Goal: Task Accomplishment & Management: Complete application form

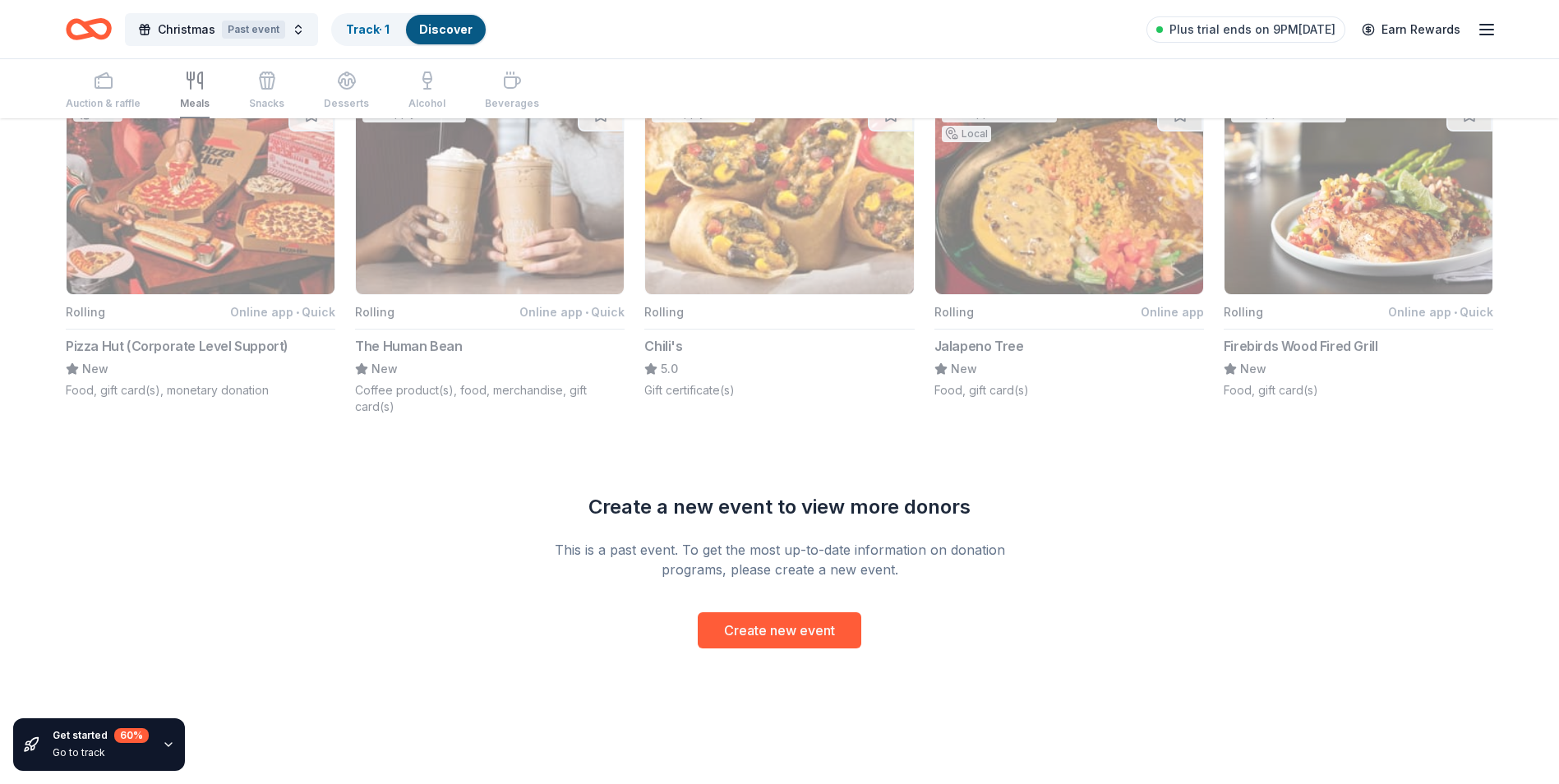
scroll to position [1175, 0]
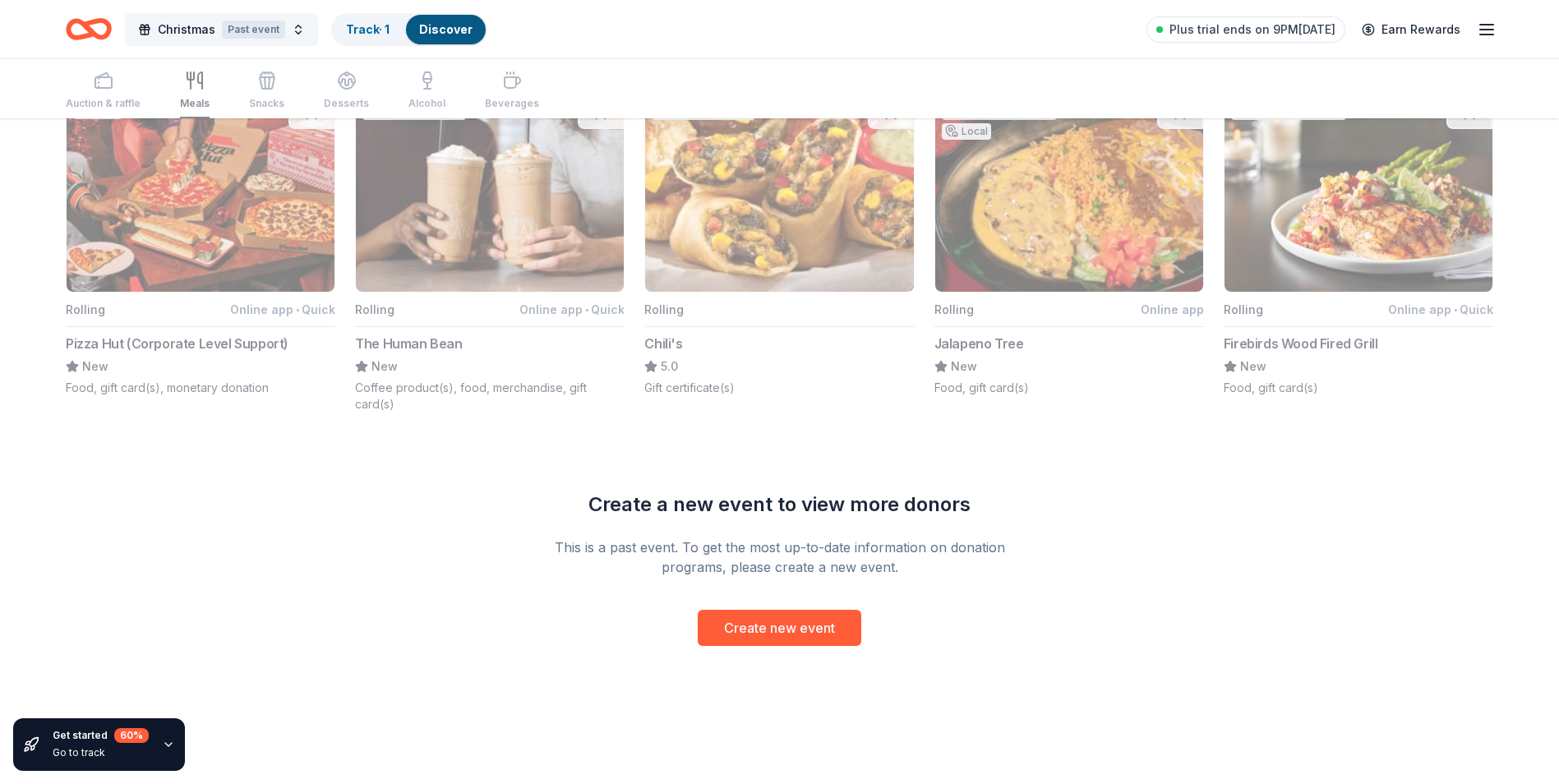
click at [174, 29] on span "Christmas" at bounding box center [187, 29] width 57 height 19
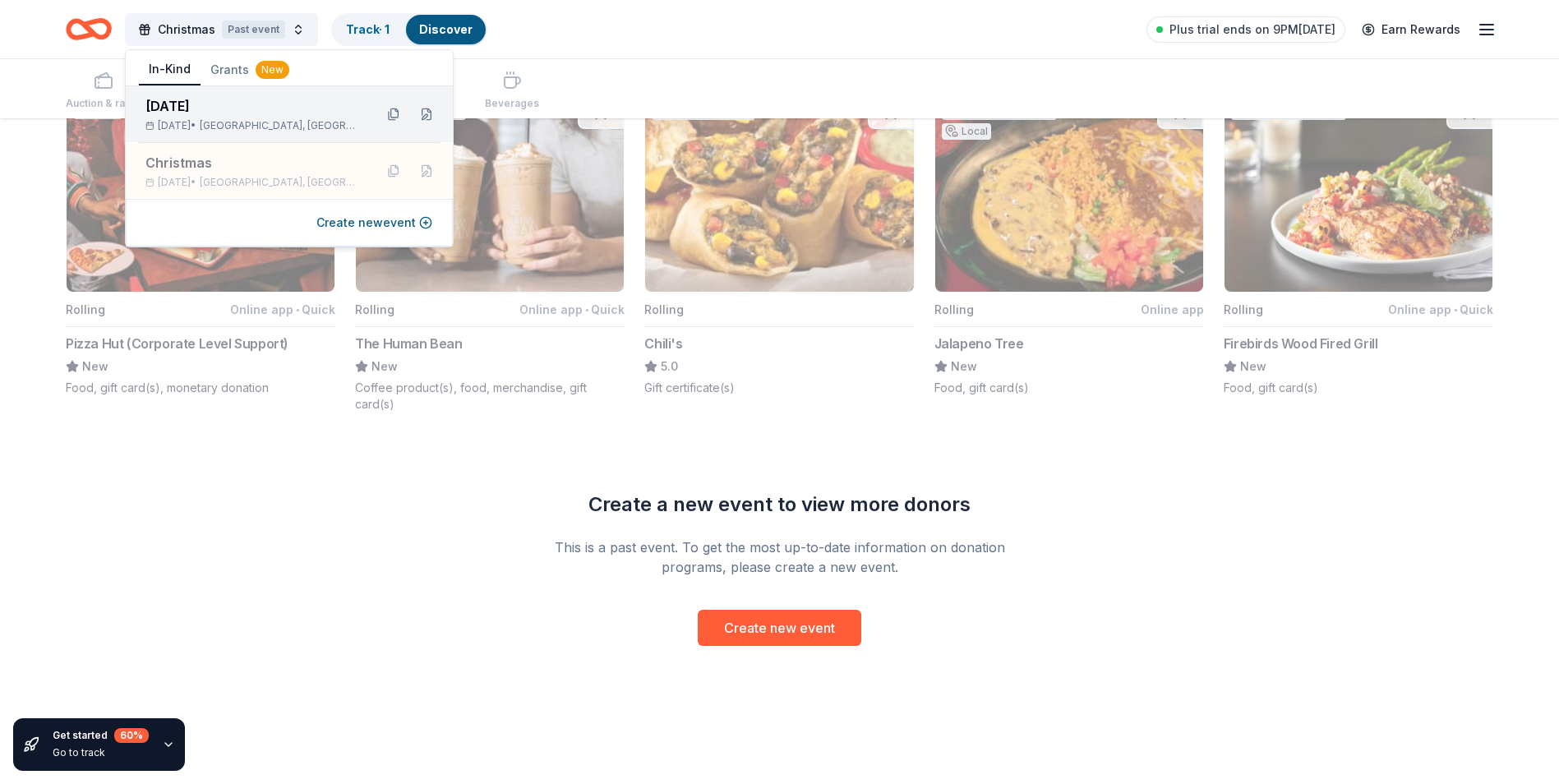
click at [213, 116] on div "Thanksgiving Nov 21, 2025 • Dallas, TX" at bounding box center [253, 114] width 215 height 36
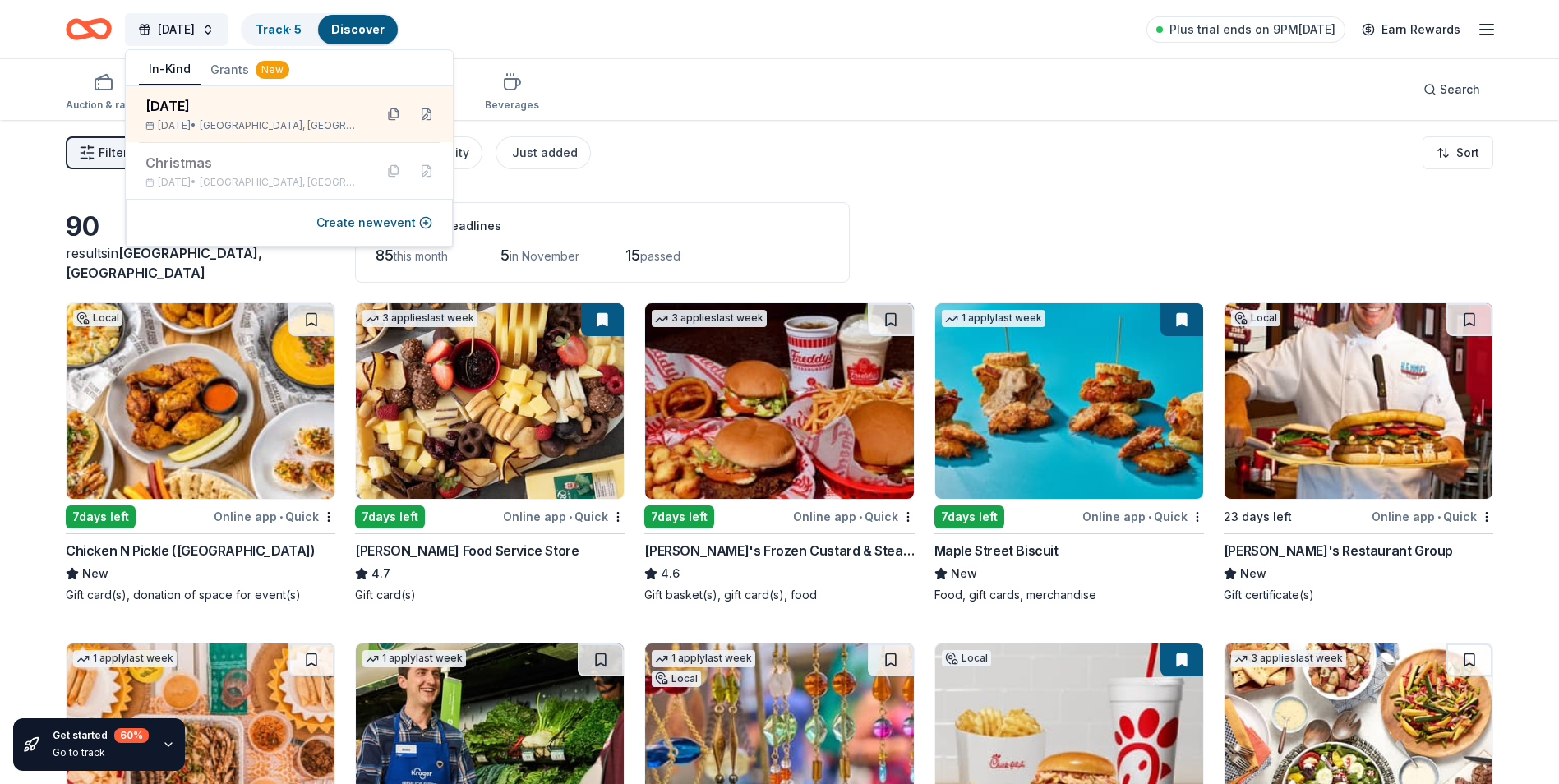
click at [1097, 233] on div "90 results in Dallas, TX Application deadlines 85 this month 5 in November 15 p…" at bounding box center [780, 242] width 1428 height 80
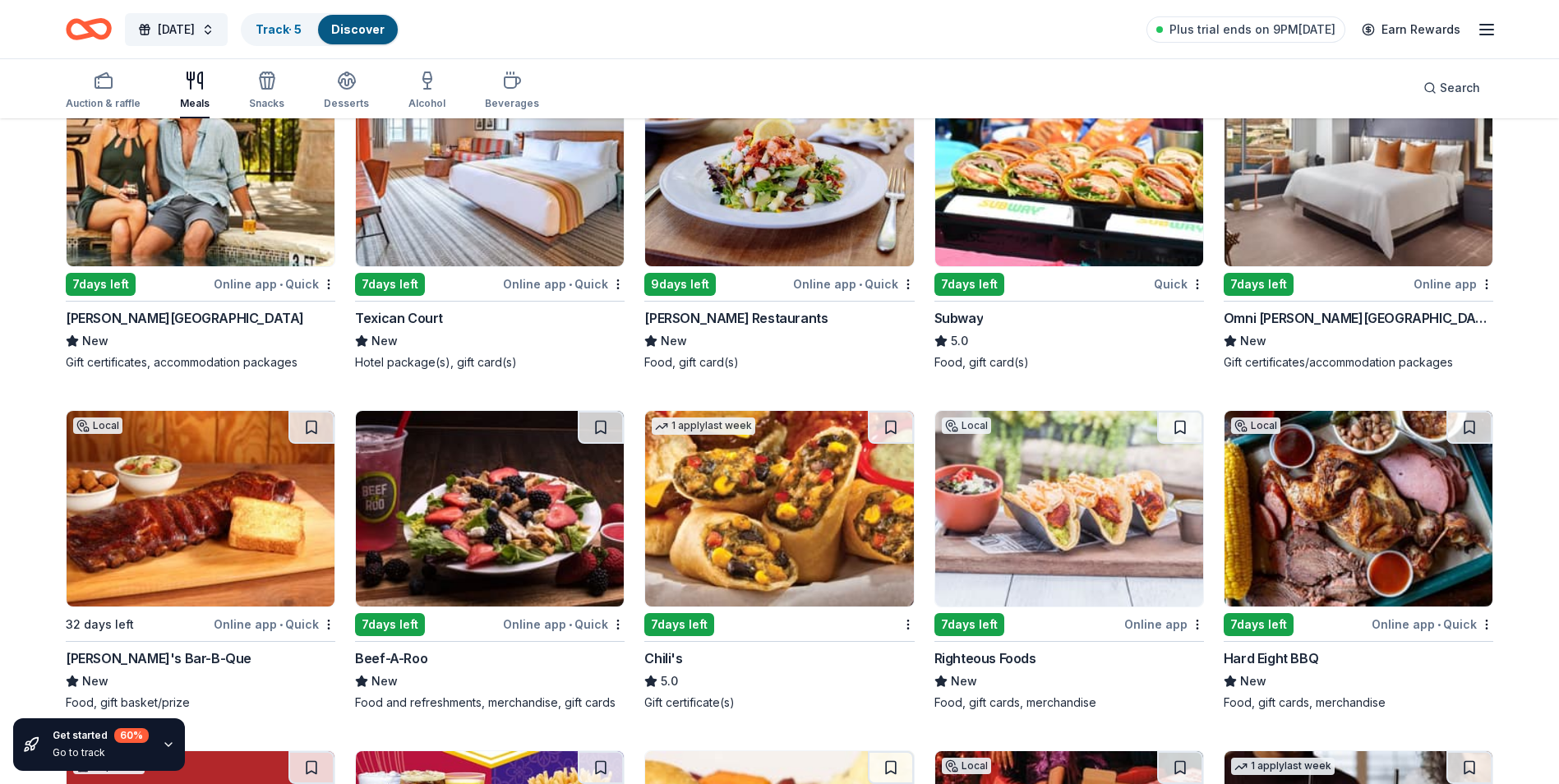
scroll to position [1315, 0]
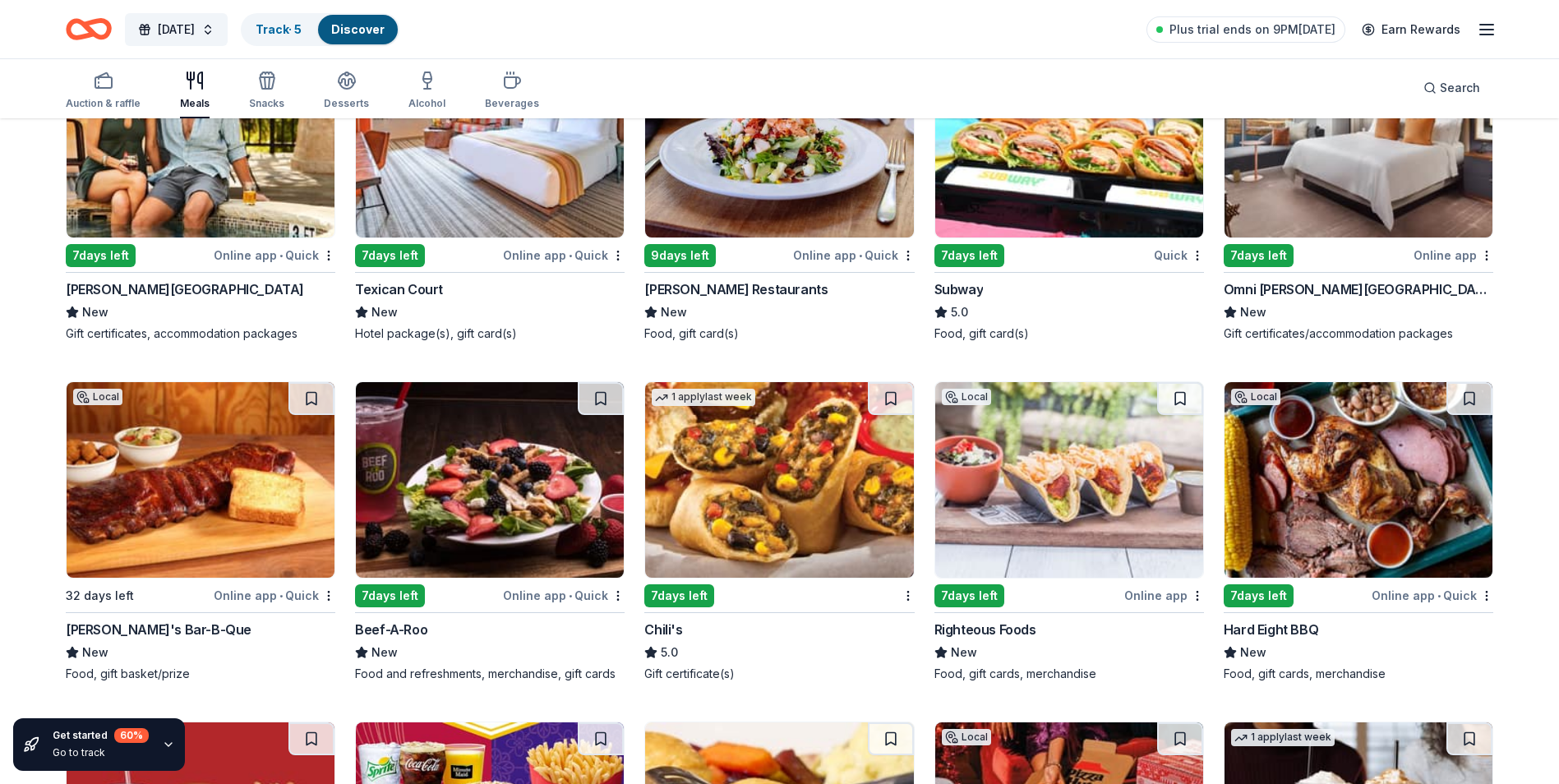
click at [742, 520] on img at bounding box center [780, 480] width 268 height 196
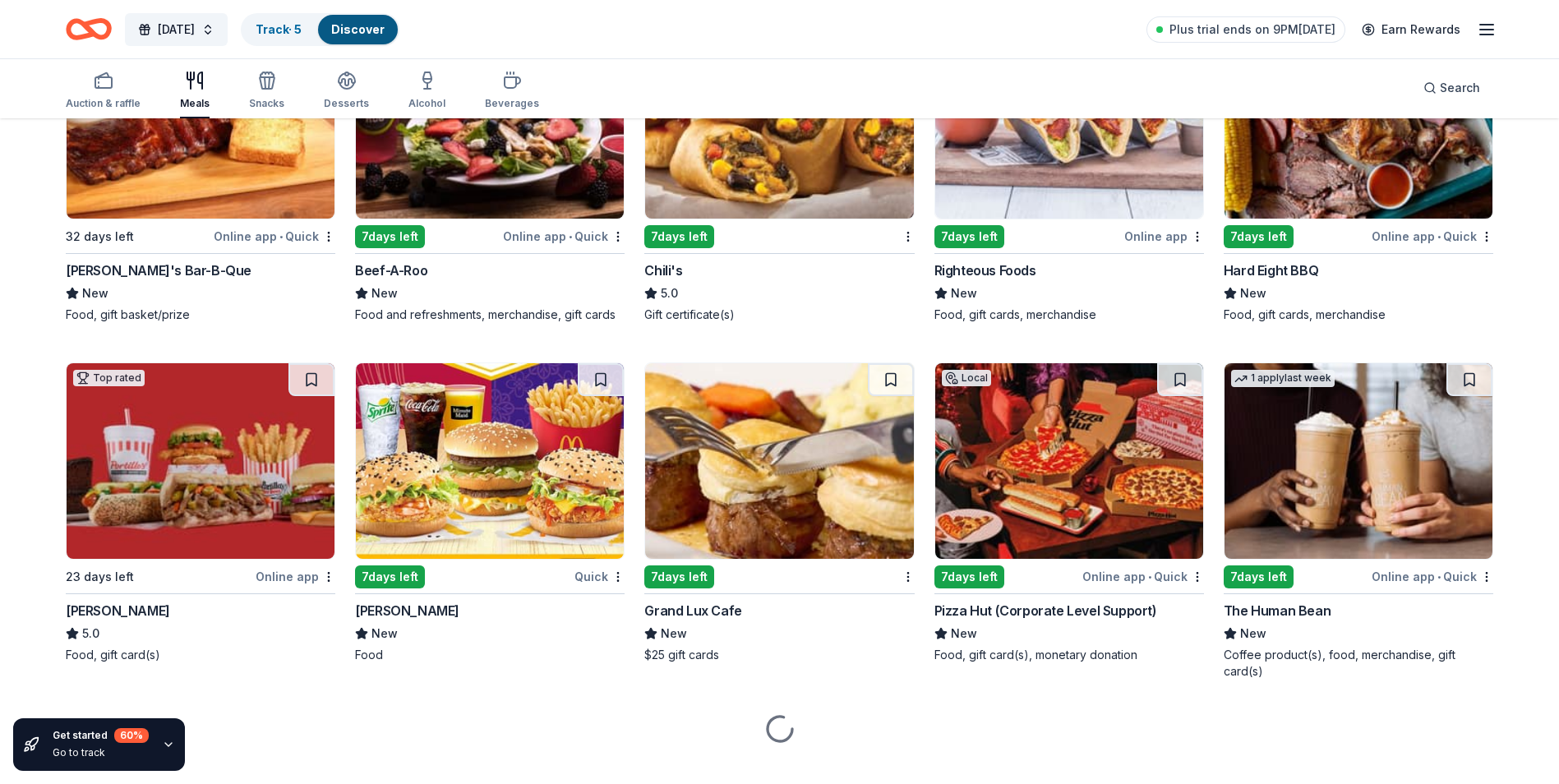
scroll to position [1701, 0]
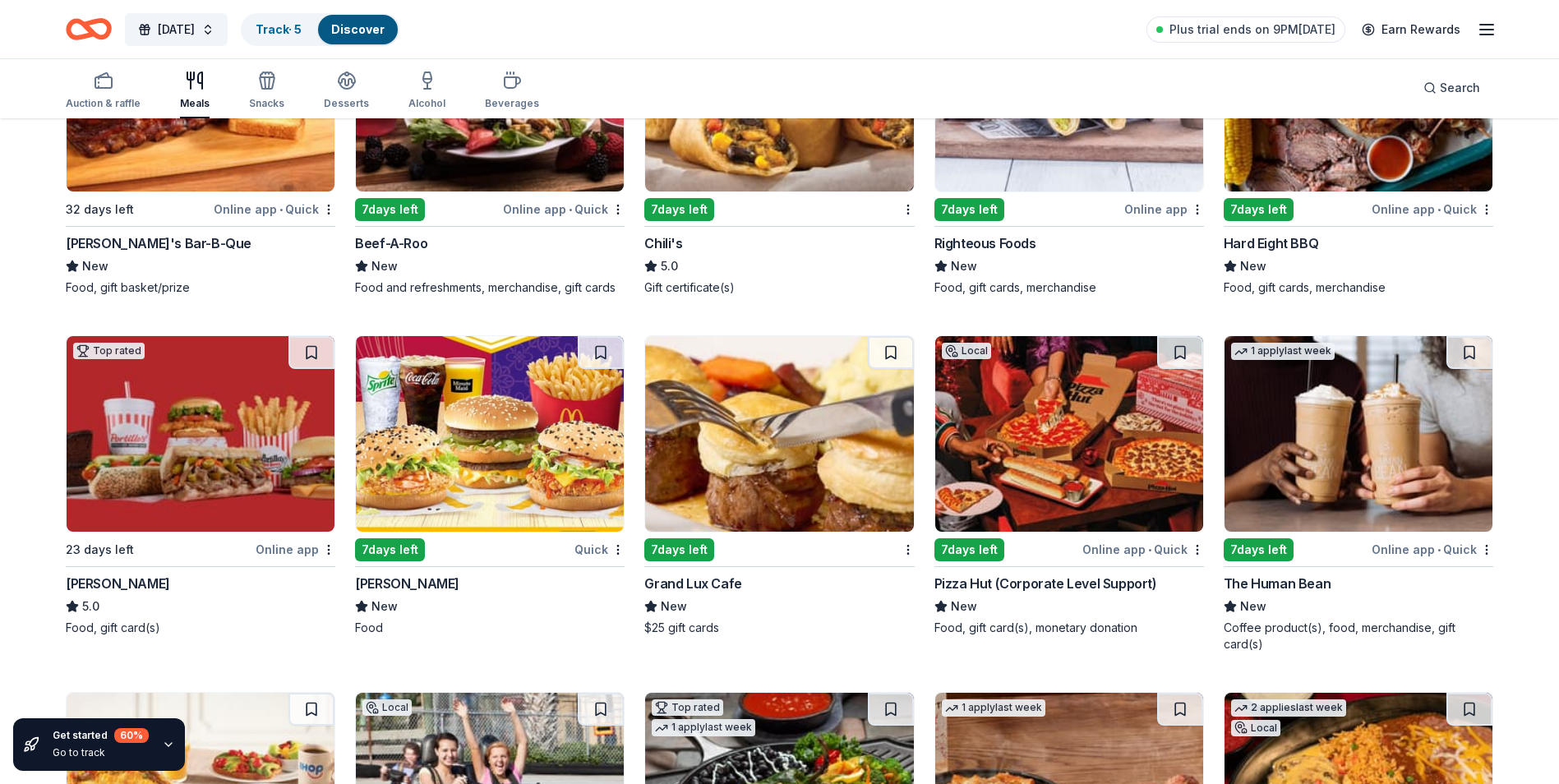
click at [453, 471] on img at bounding box center [489, 434] width 268 height 196
click at [1095, 460] on img at bounding box center [1070, 434] width 268 height 196
click at [778, 448] on img at bounding box center [780, 434] width 268 height 196
click at [1268, 452] on img at bounding box center [1359, 434] width 268 height 196
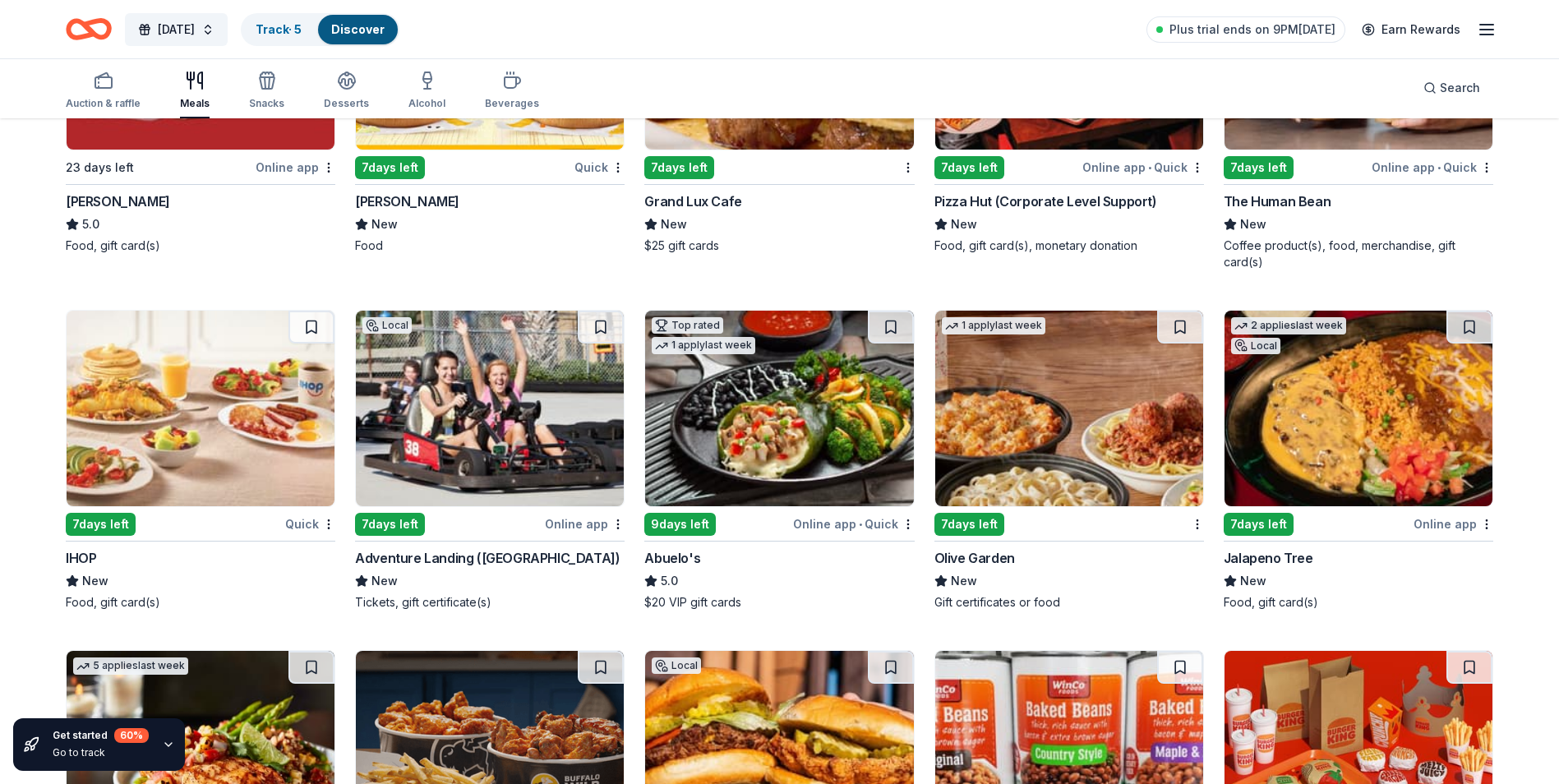
scroll to position [2112, 0]
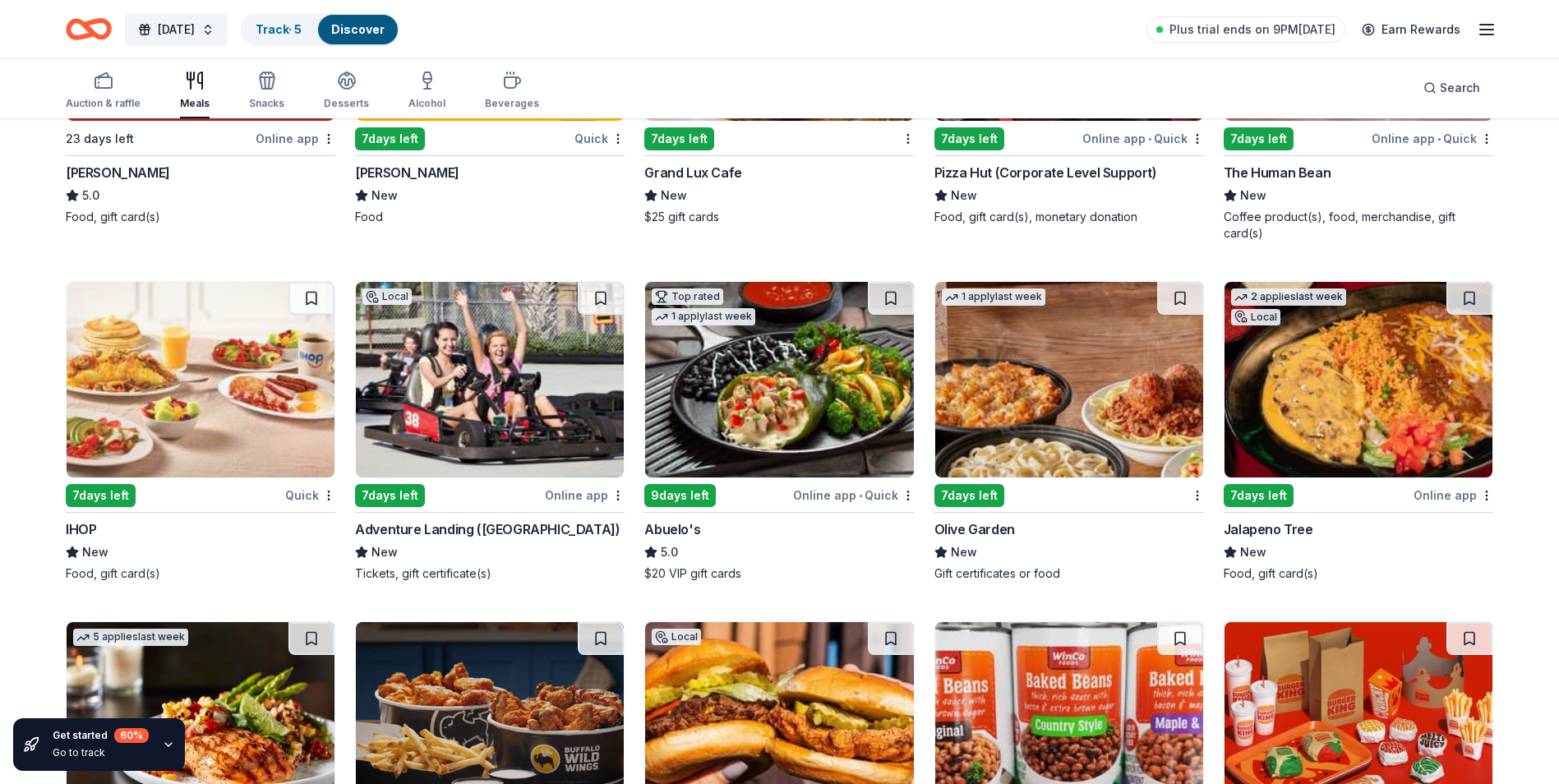
click at [444, 420] on img at bounding box center [489, 380] width 268 height 196
click at [182, 343] on img at bounding box center [200, 380] width 268 height 196
click at [1076, 408] on img at bounding box center [1070, 380] width 268 height 196
click at [799, 373] on img at bounding box center [780, 380] width 268 height 196
click at [1361, 407] on img at bounding box center [1359, 380] width 268 height 196
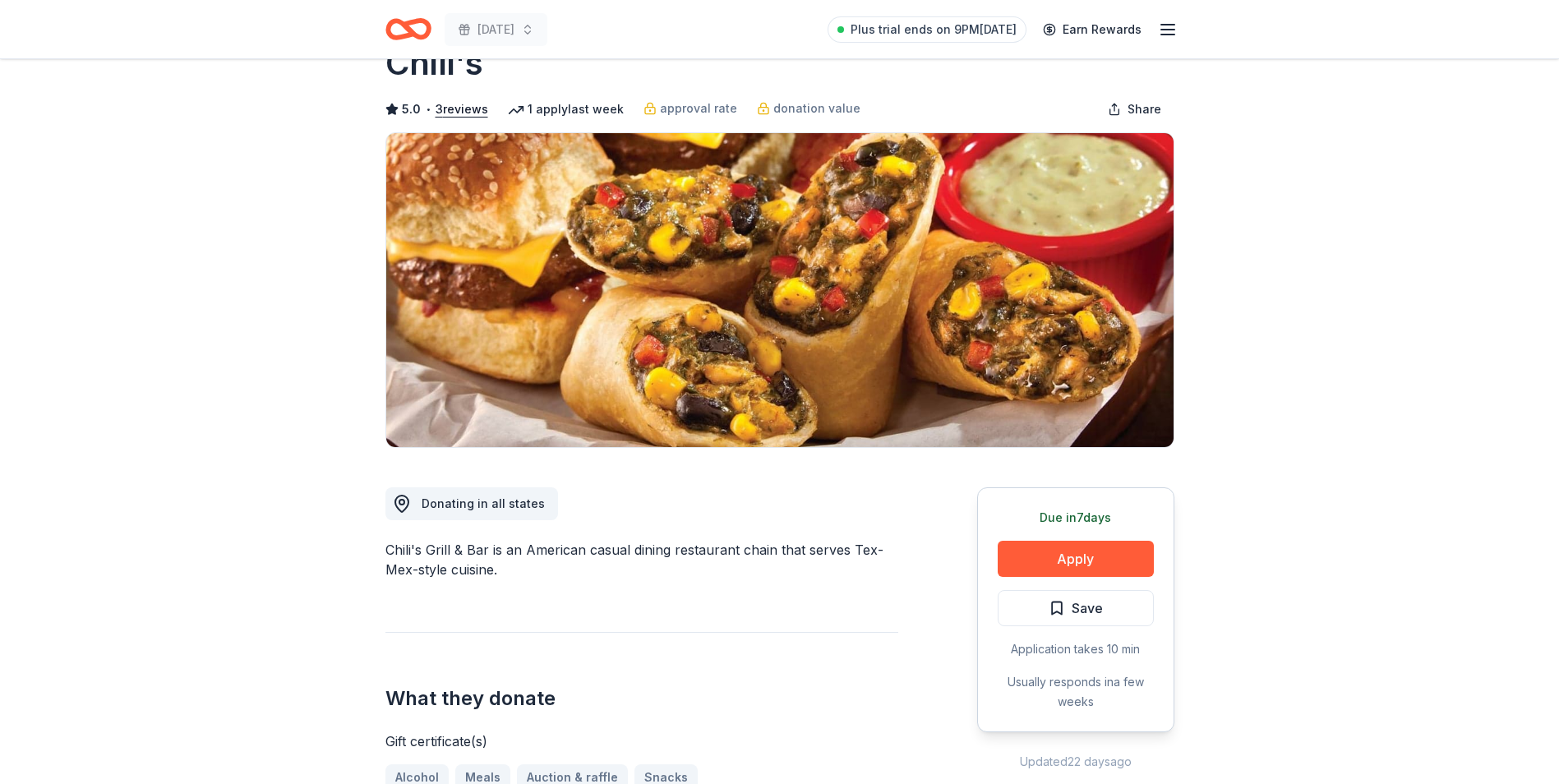
scroll to position [82, 0]
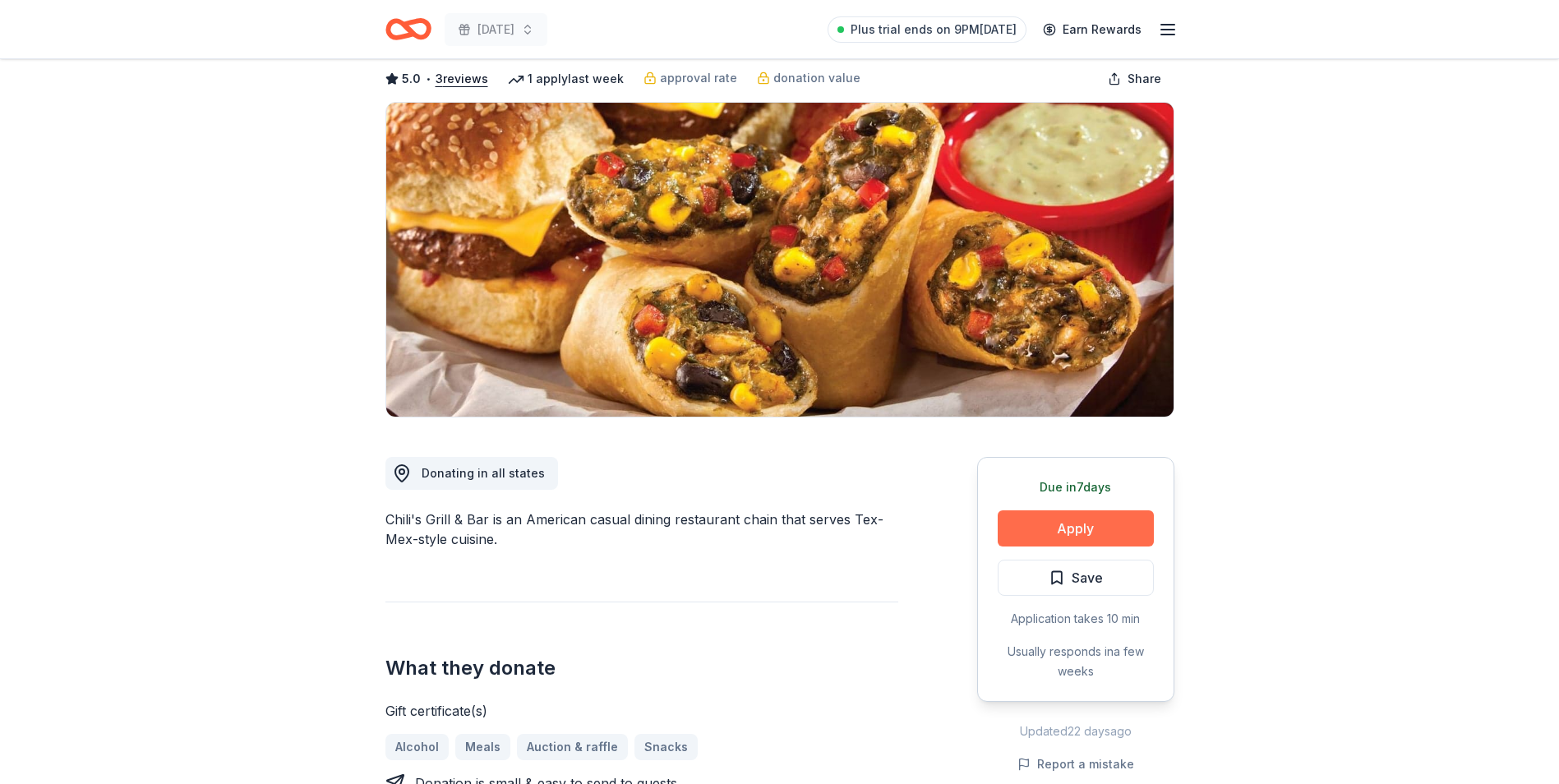
click at [1127, 535] on button "Apply" at bounding box center [1076, 528] width 156 height 36
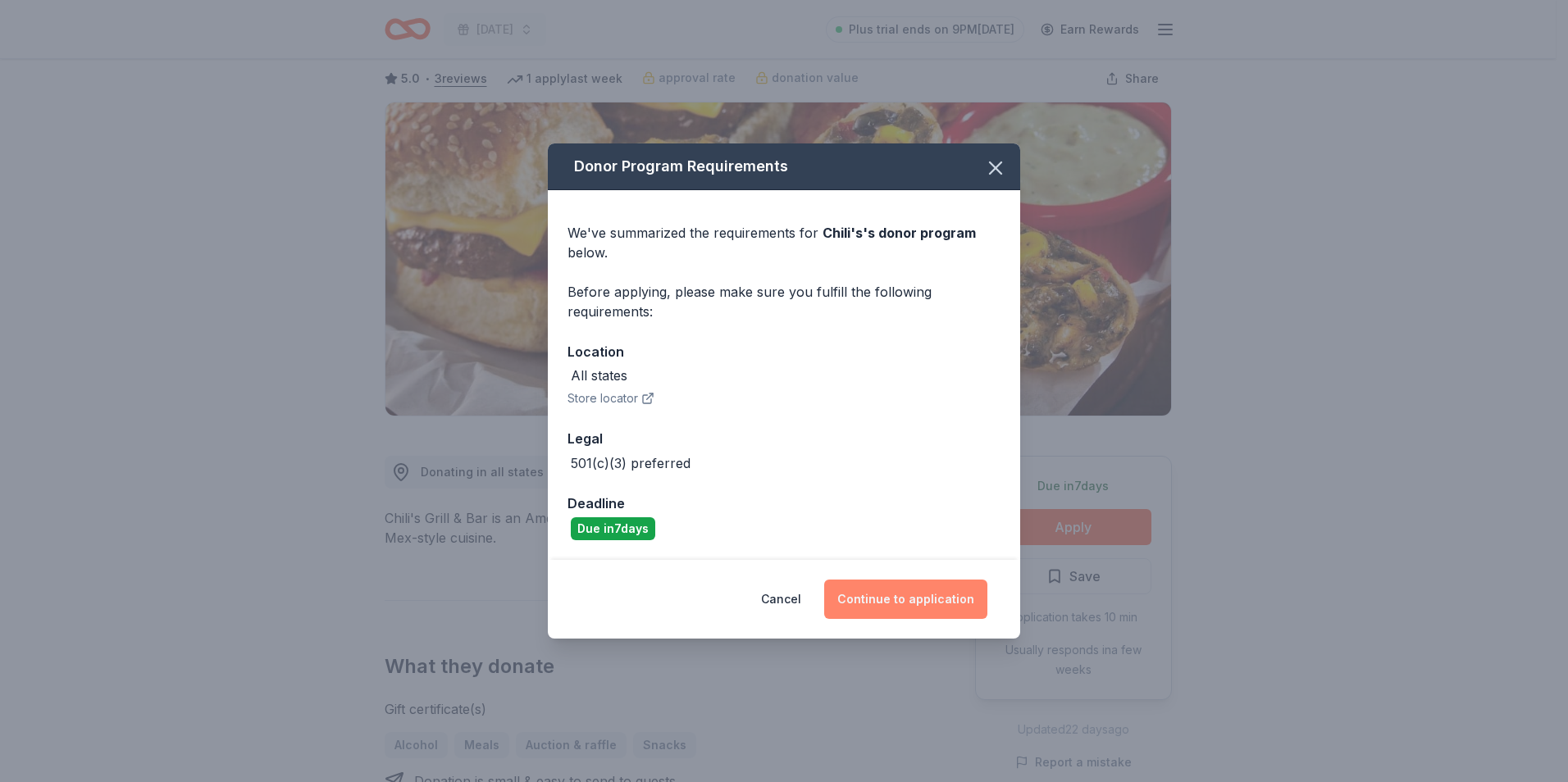
click at [943, 606] on button "Continue to application" at bounding box center [905, 599] width 163 height 40
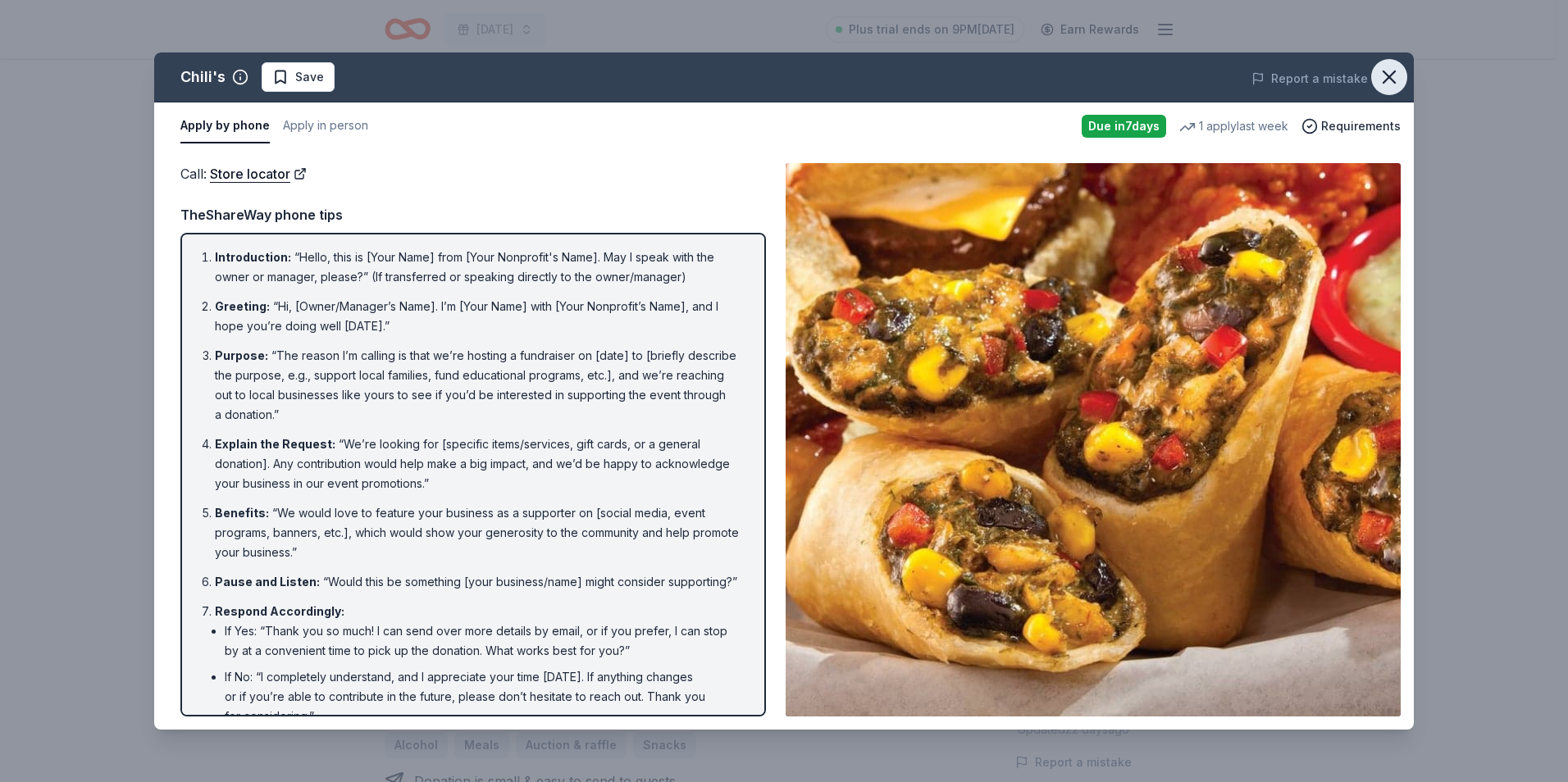
click at [1383, 80] on icon "button" at bounding box center [1388, 76] width 23 height 23
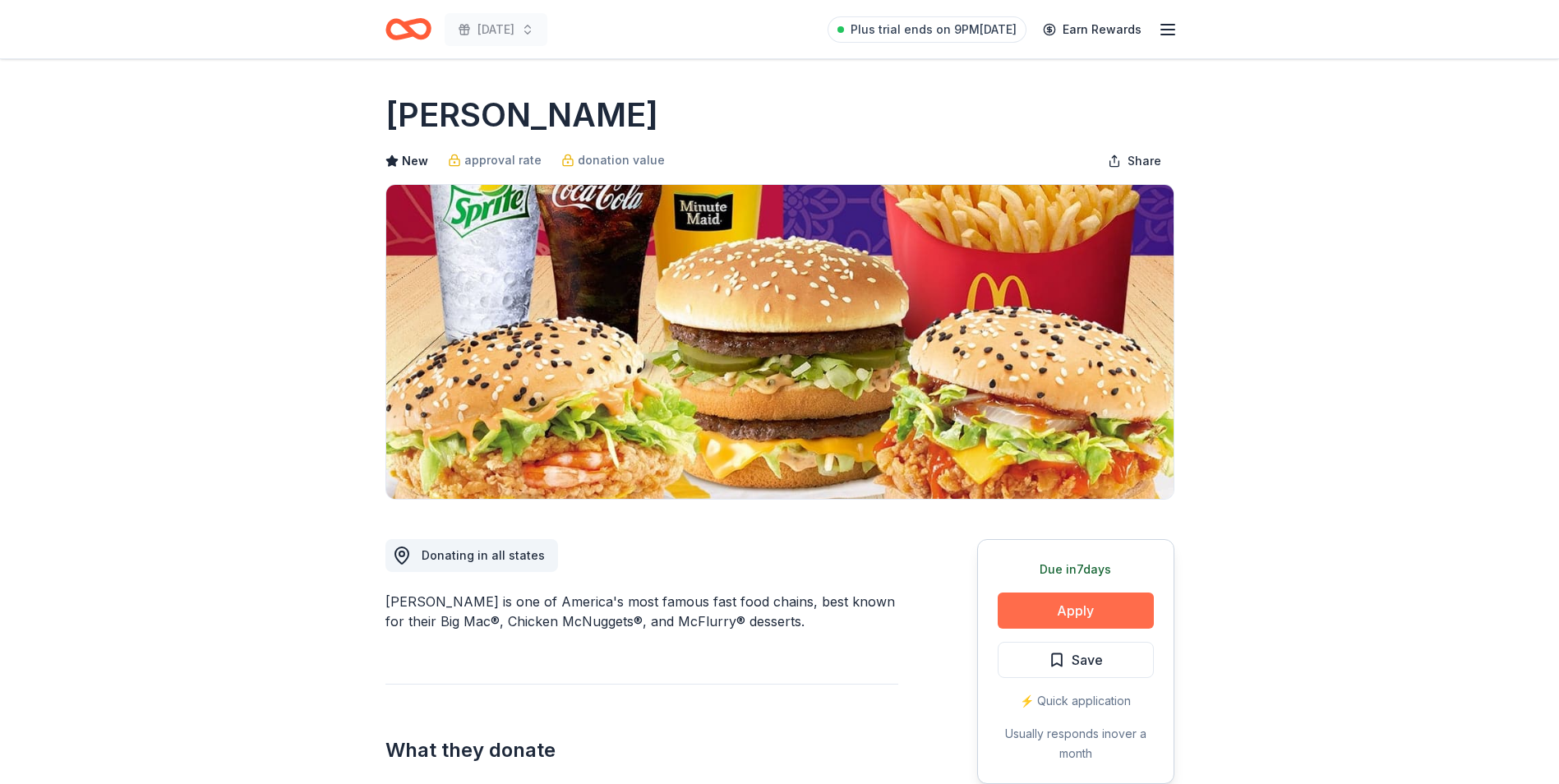
click at [1073, 616] on button "Apply" at bounding box center [1076, 610] width 156 height 36
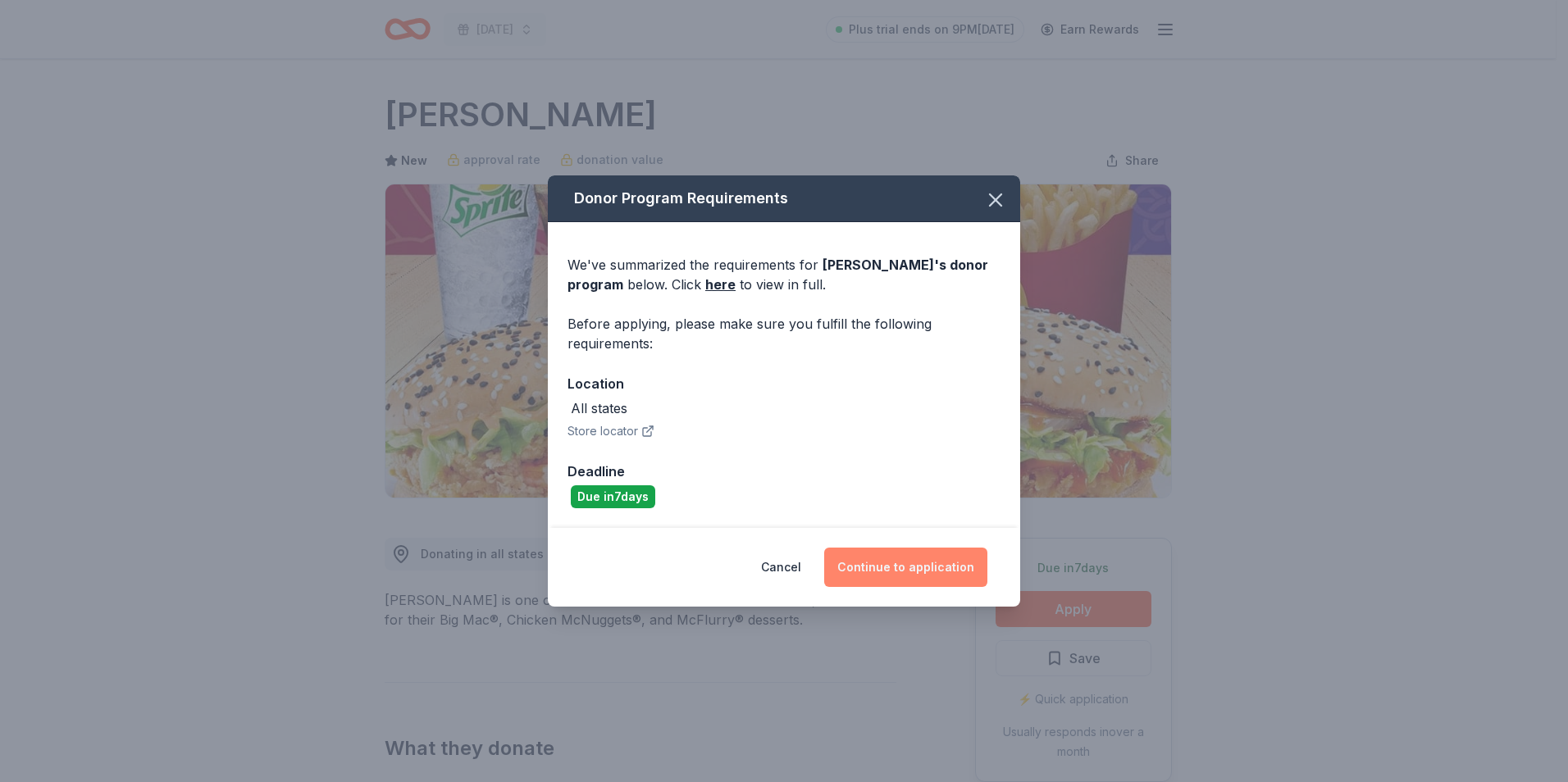
click at [872, 572] on button "Continue to application" at bounding box center [905, 567] width 163 height 40
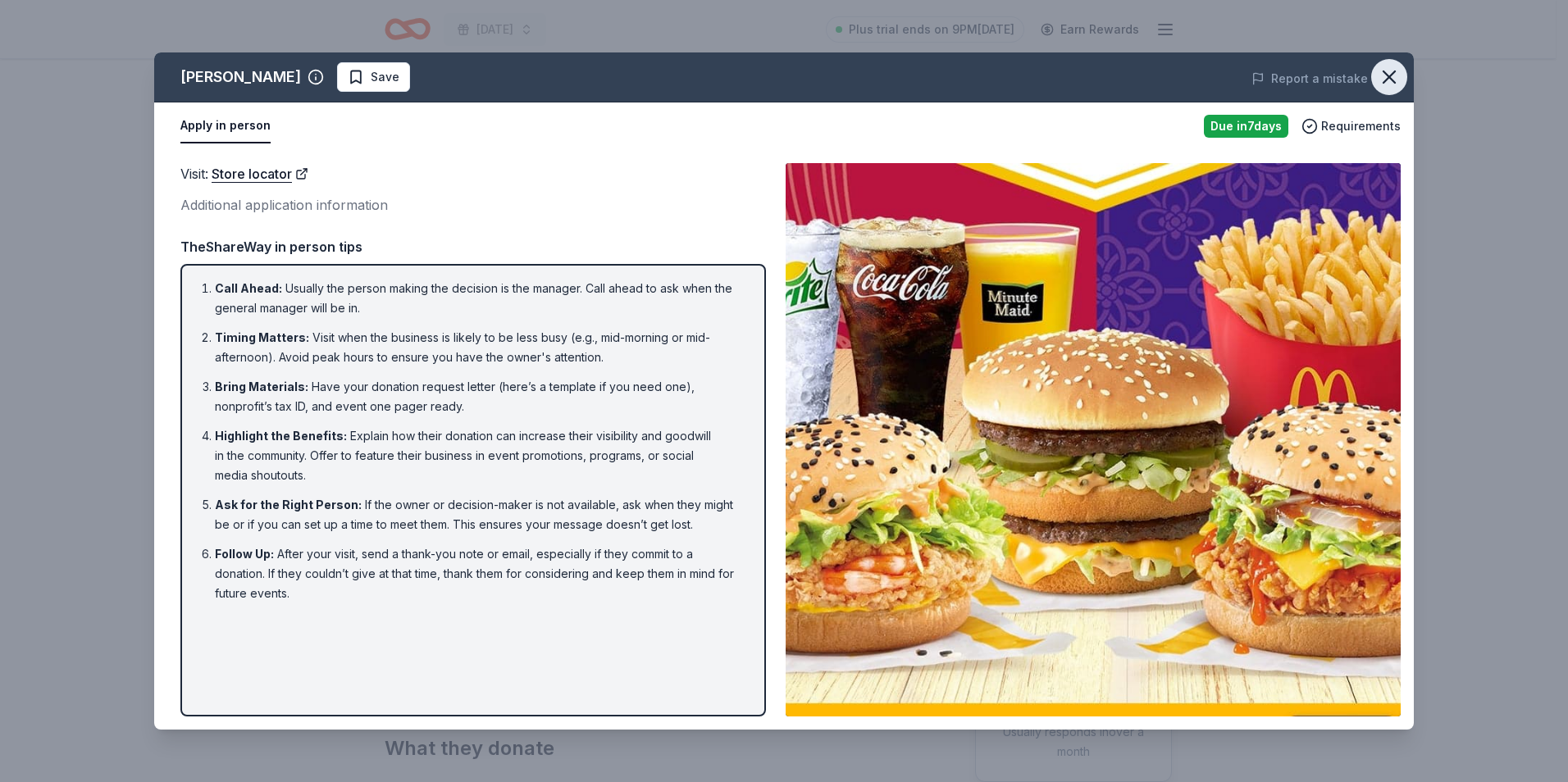
click at [1391, 67] on icon "button" at bounding box center [1388, 76] width 23 height 23
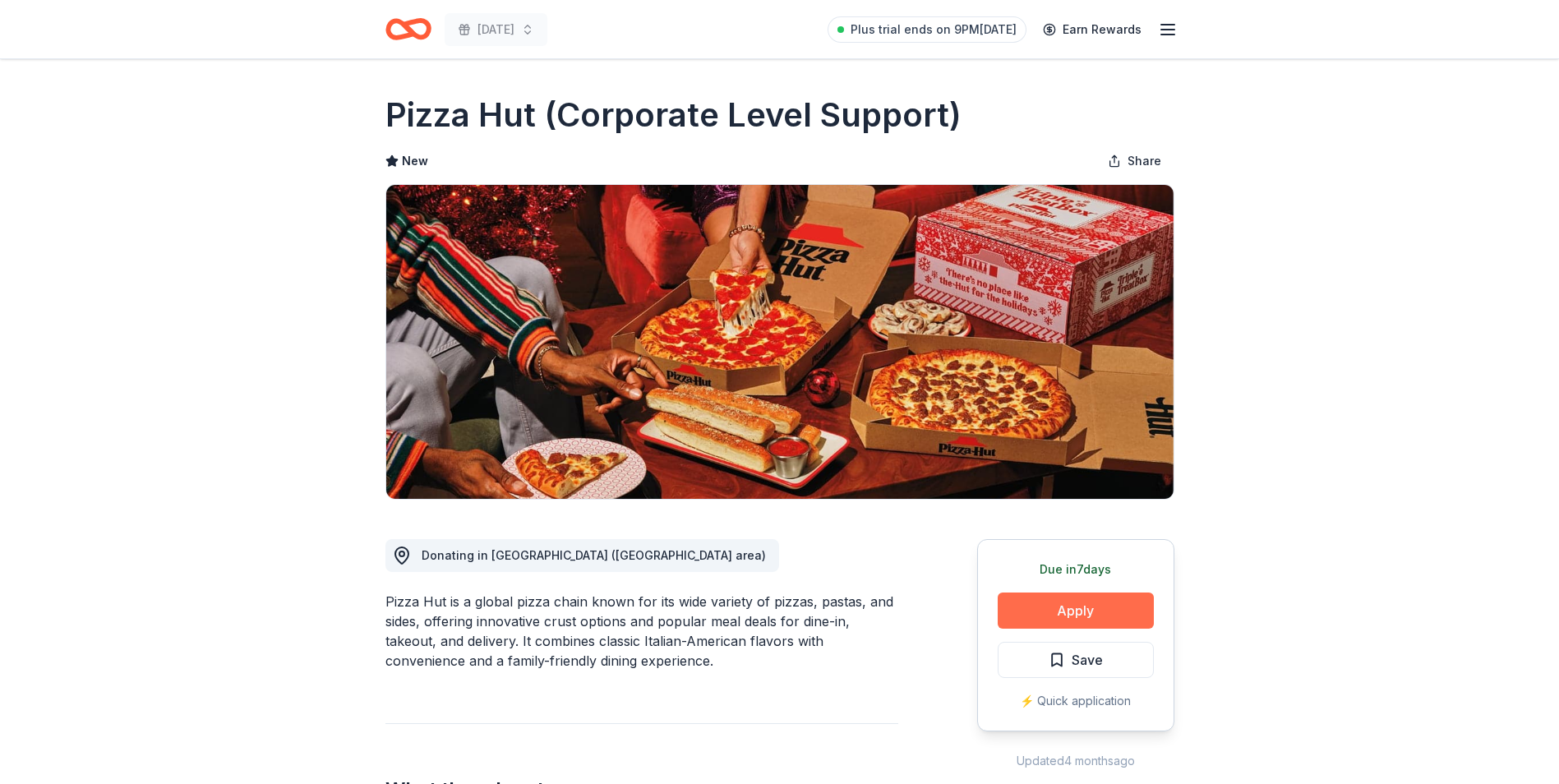
click at [1044, 611] on button "Apply" at bounding box center [1076, 610] width 156 height 36
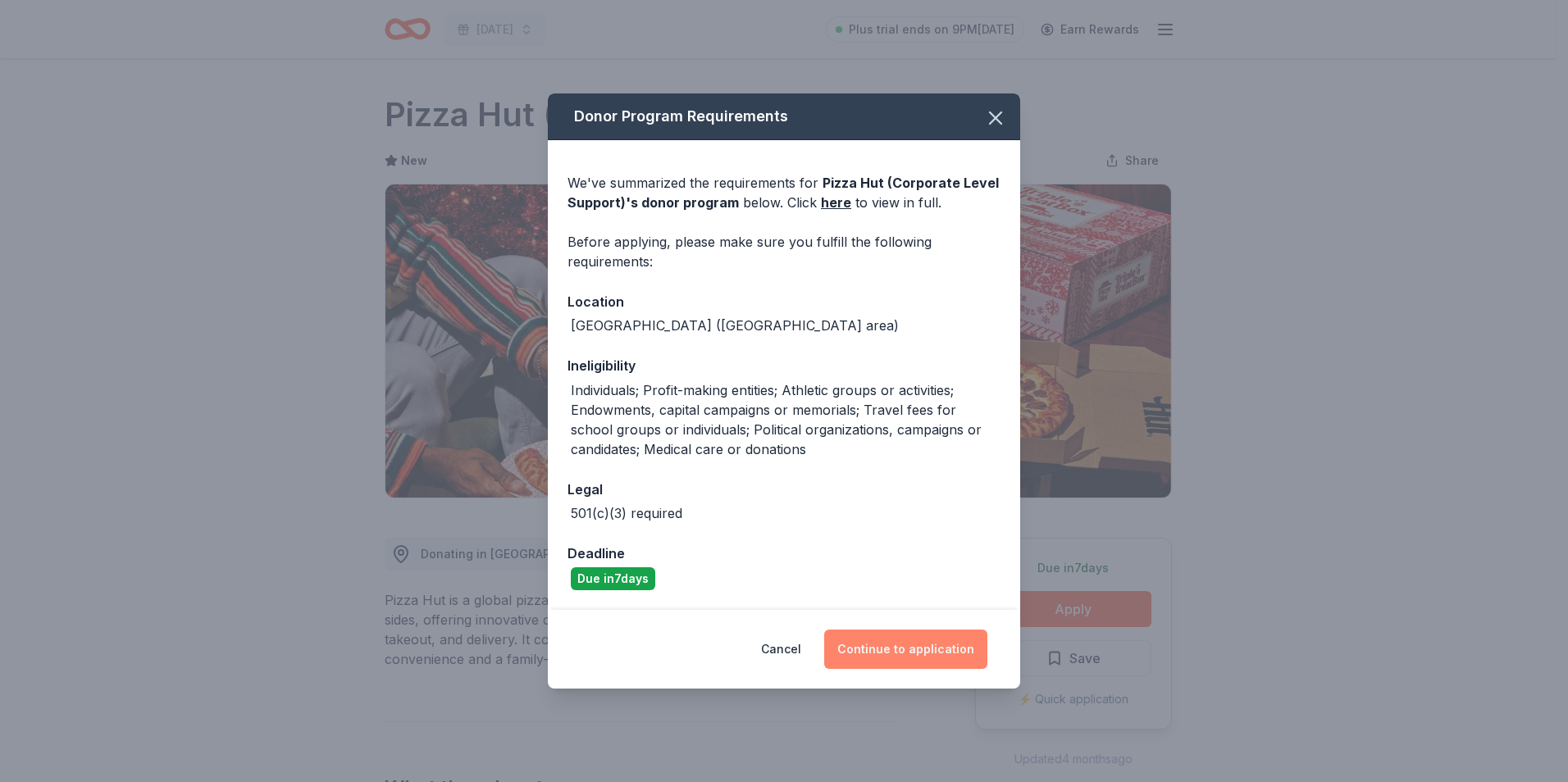
click at [947, 657] on button "Continue to application" at bounding box center [905, 649] width 163 height 40
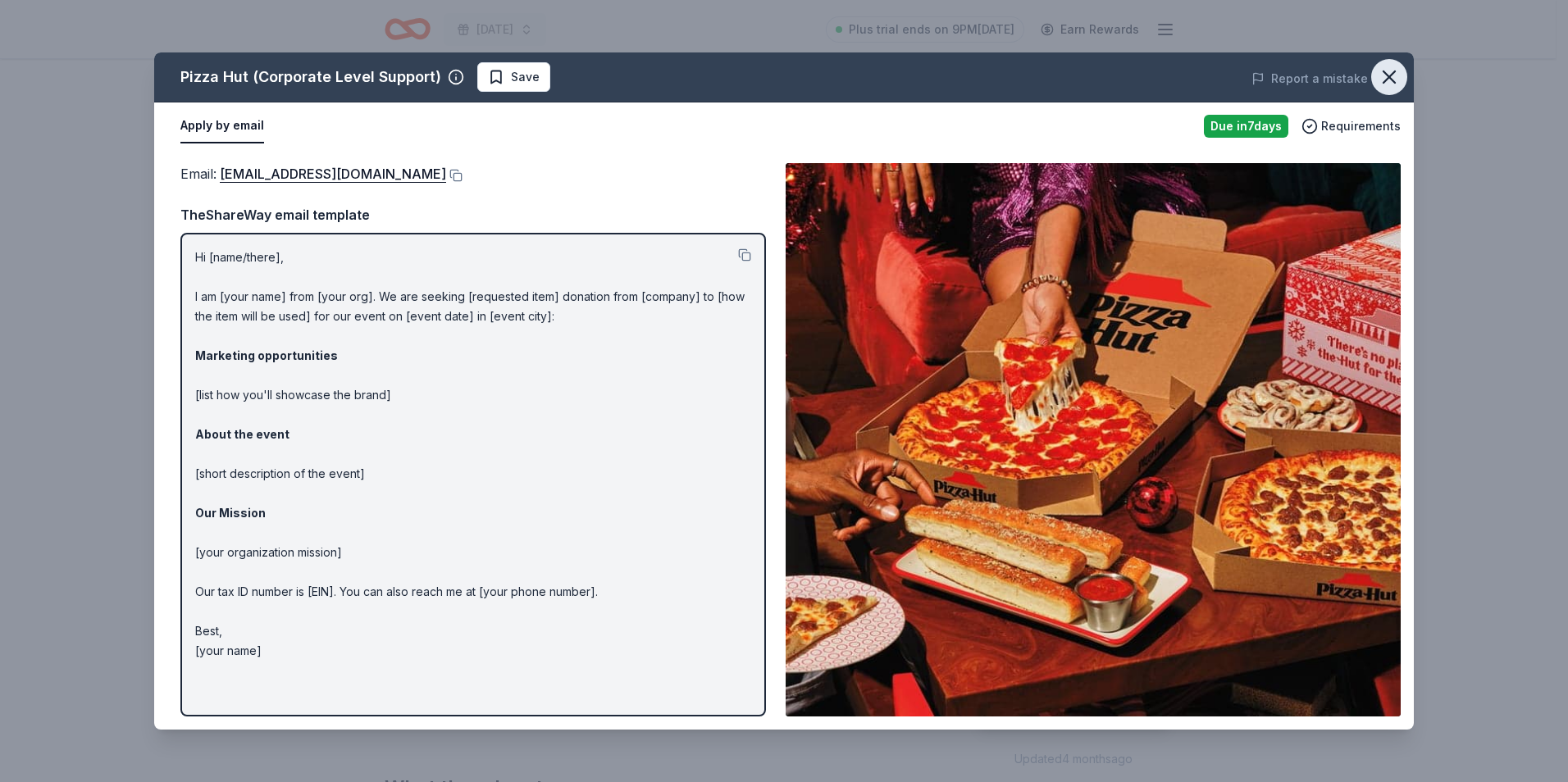
click at [1390, 77] on icon "button" at bounding box center [1388, 76] width 11 height 11
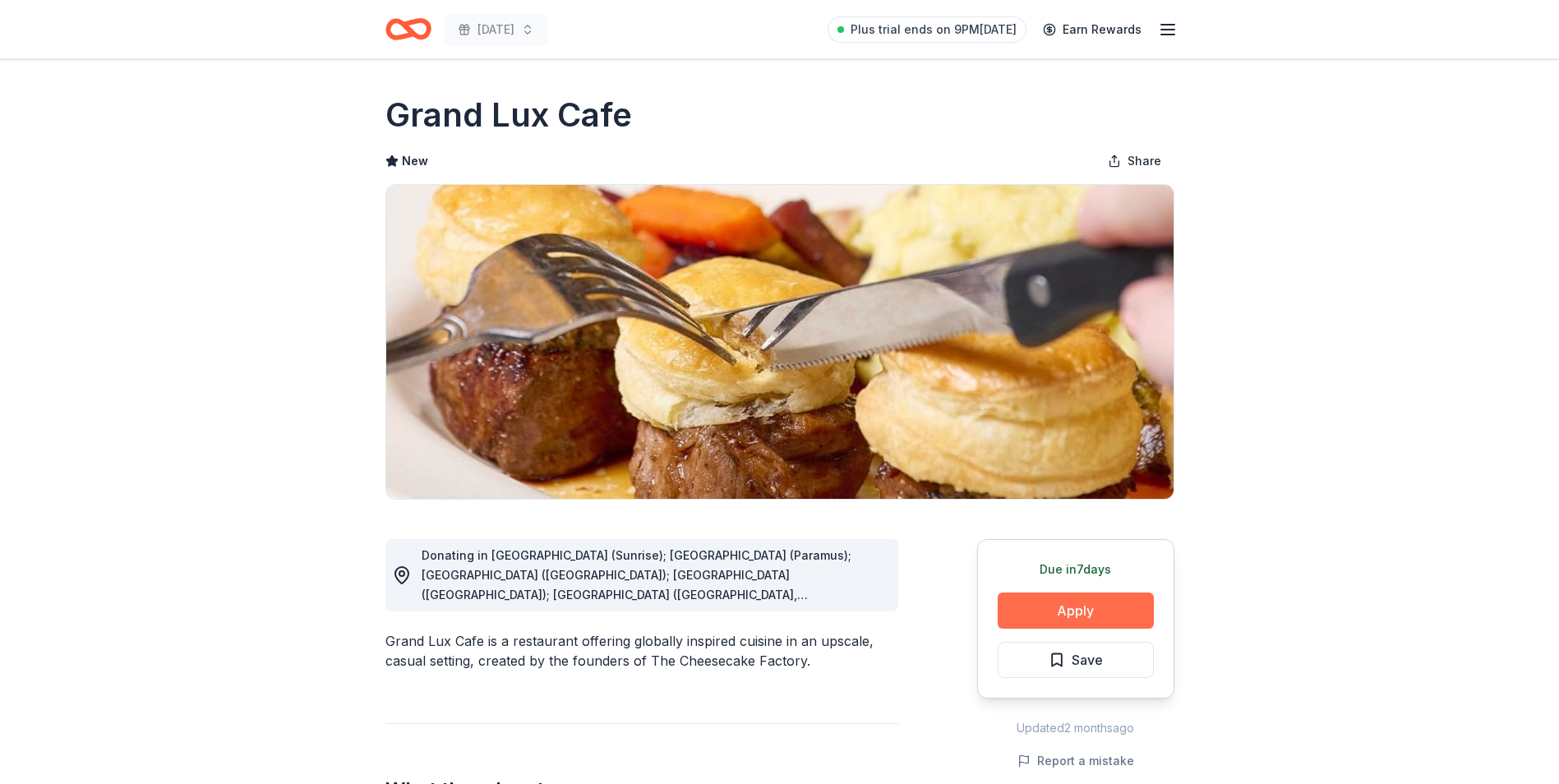
click at [1100, 621] on button "Apply" at bounding box center [1076, 610] width 156 height 36
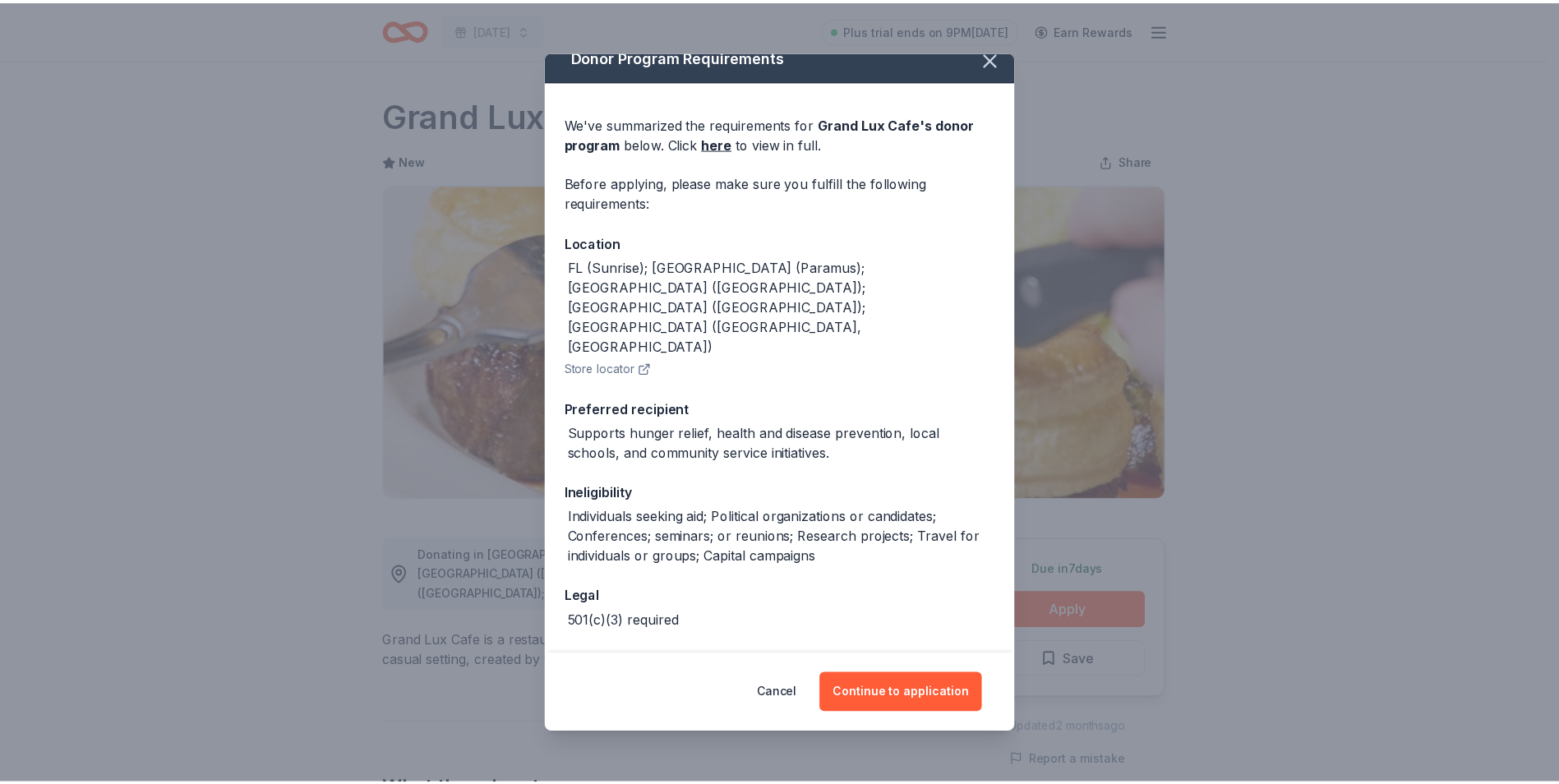
scroll to position [22, 0]
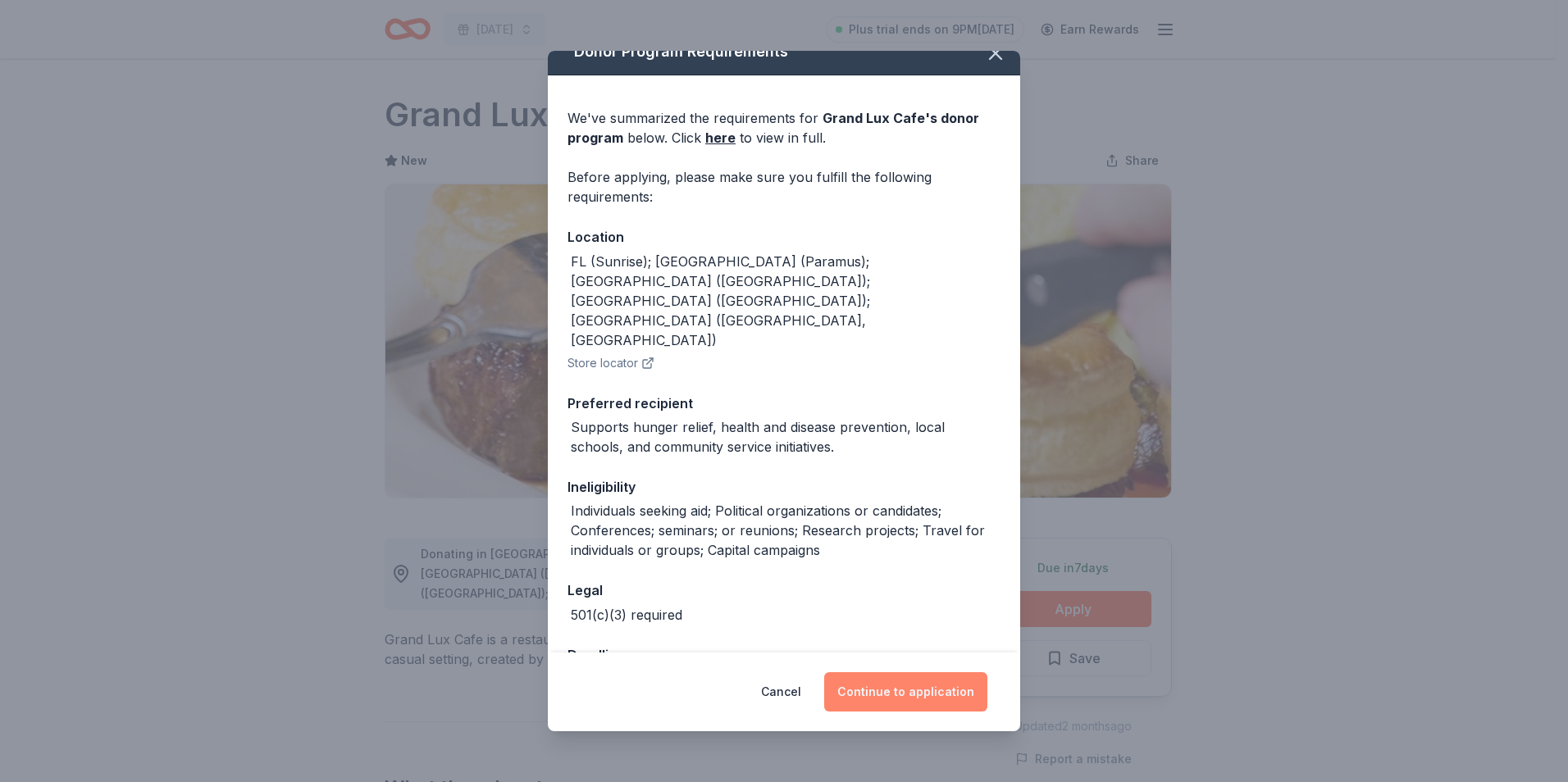
click at [926, 689] on button "Continue to application" at bounding box center [905, 692] width 163 height 40
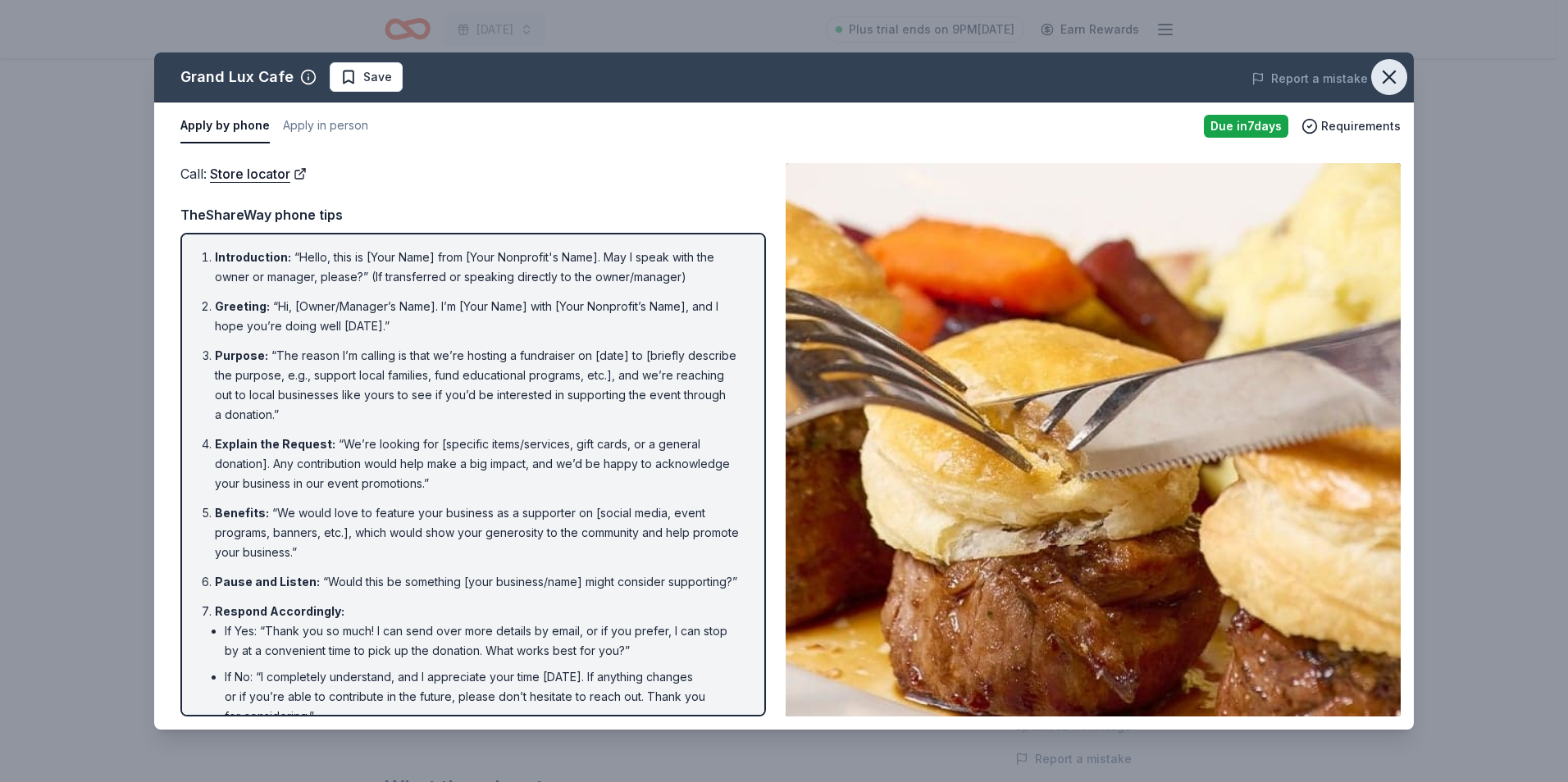
click at [1398, 86] on icon "button" at bounding box center [1388, 76] width 23 height 23
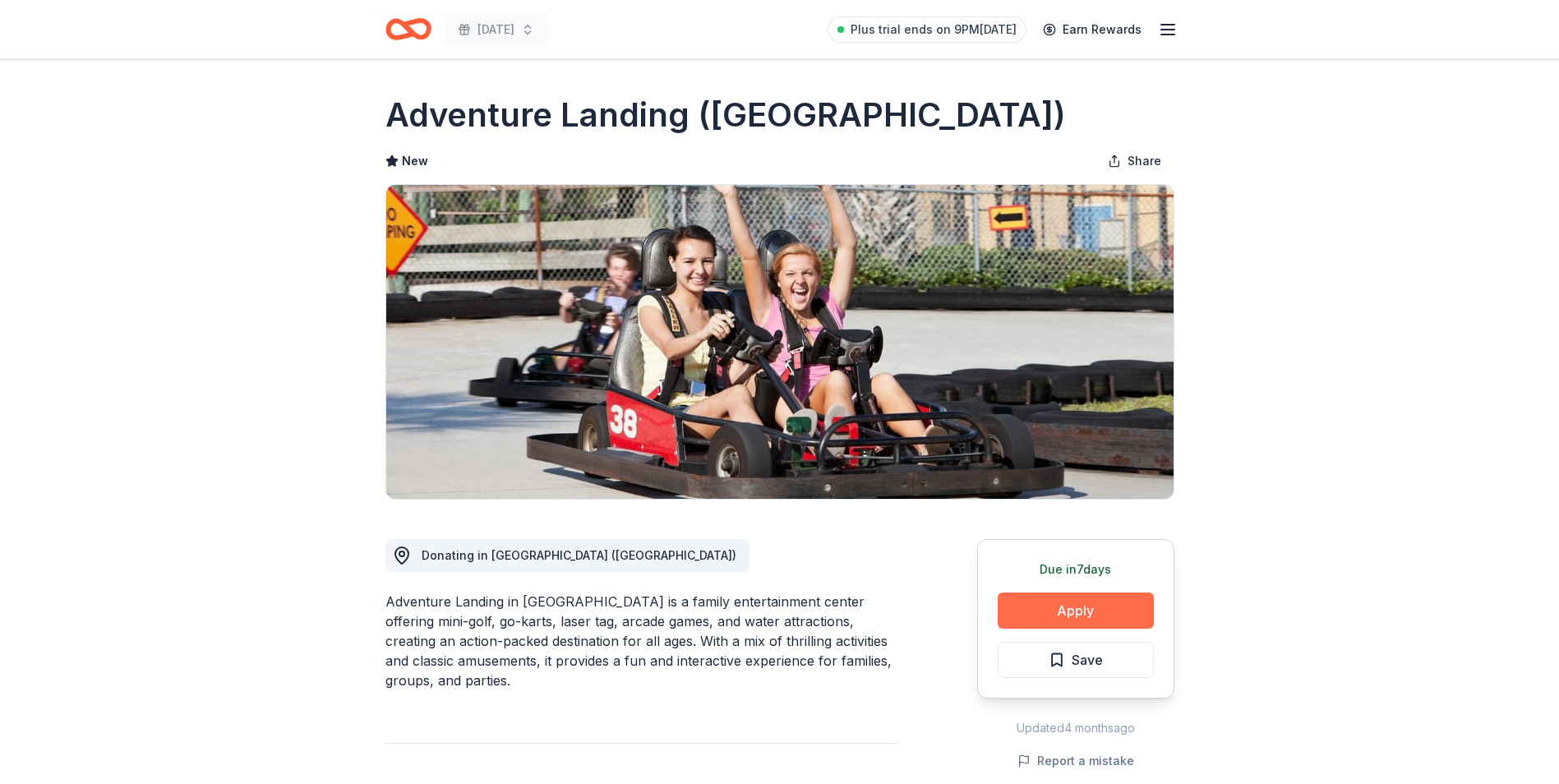
click at [1031, 605] on button "Apply" at bounding box center [1076, 610] width 156 height 36
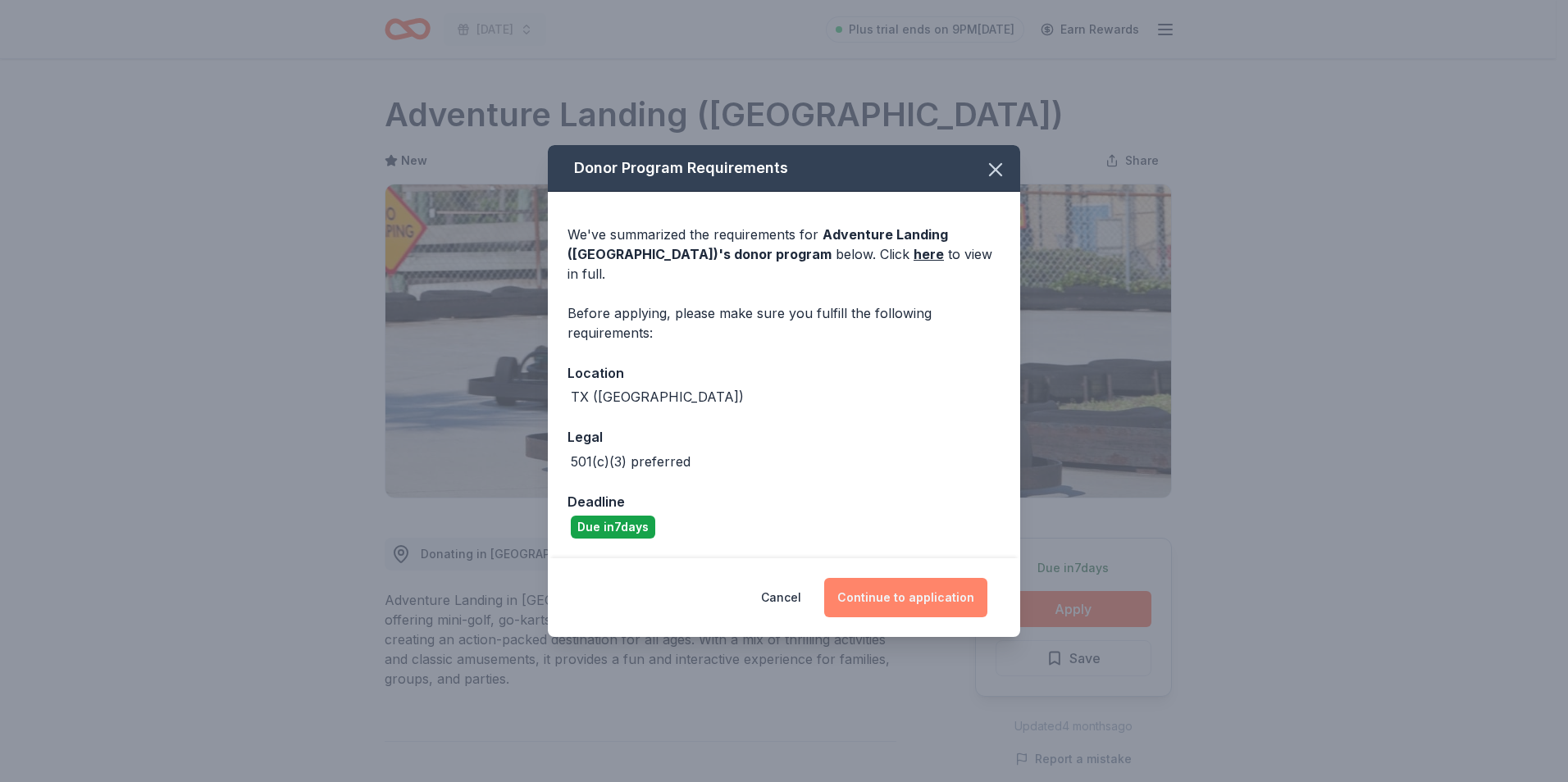
click at [883, 598] on button "Continue to application" at bounding box center [905, 597] width 163 height 40
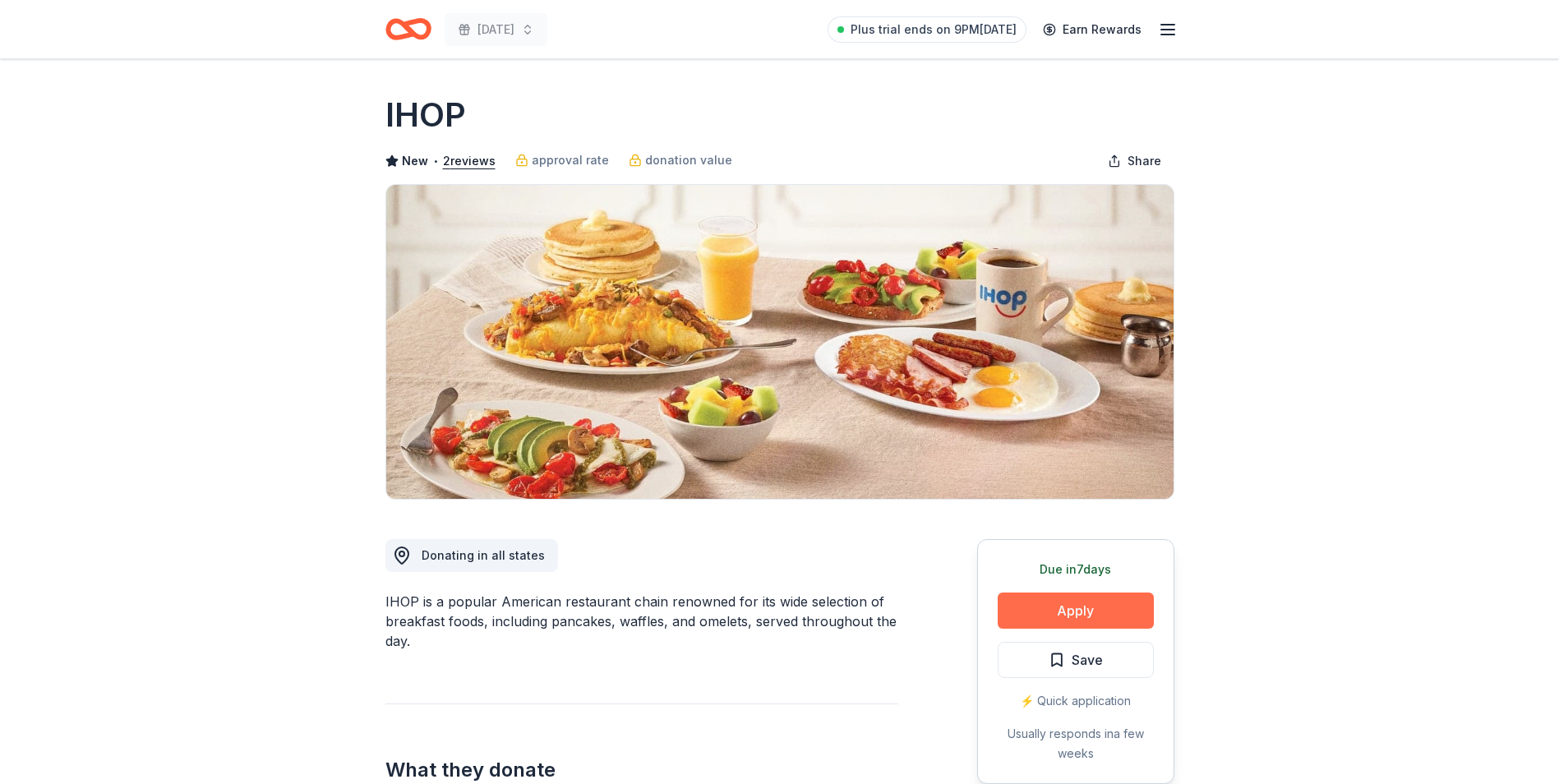
click at [1035, 599] on button "Apply" at bounding box center [1076, 610] width 156 height 36
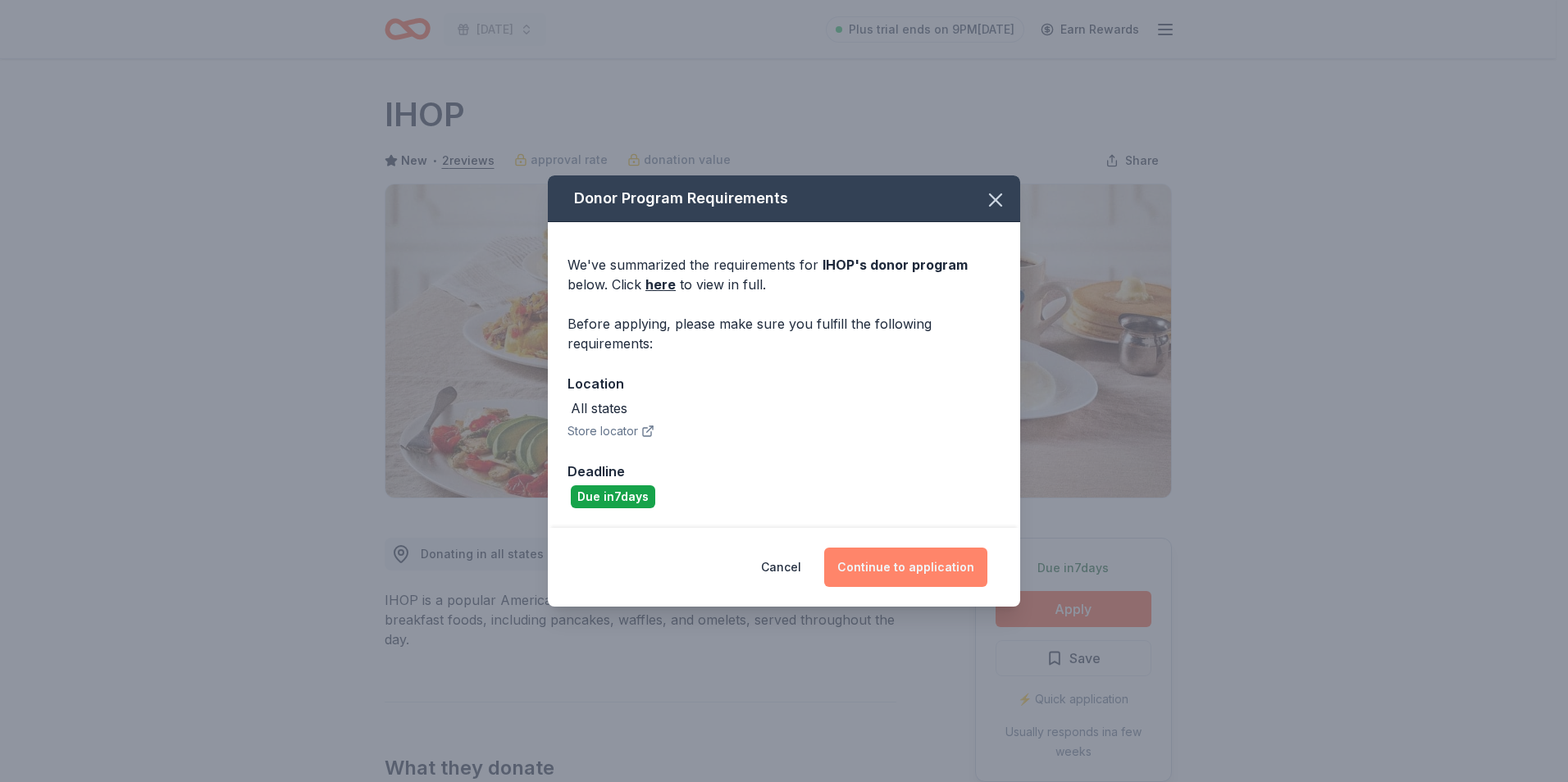
click at [895, 563] on button "Continue to application" at bounding box center [905, 567] width 163 height 40
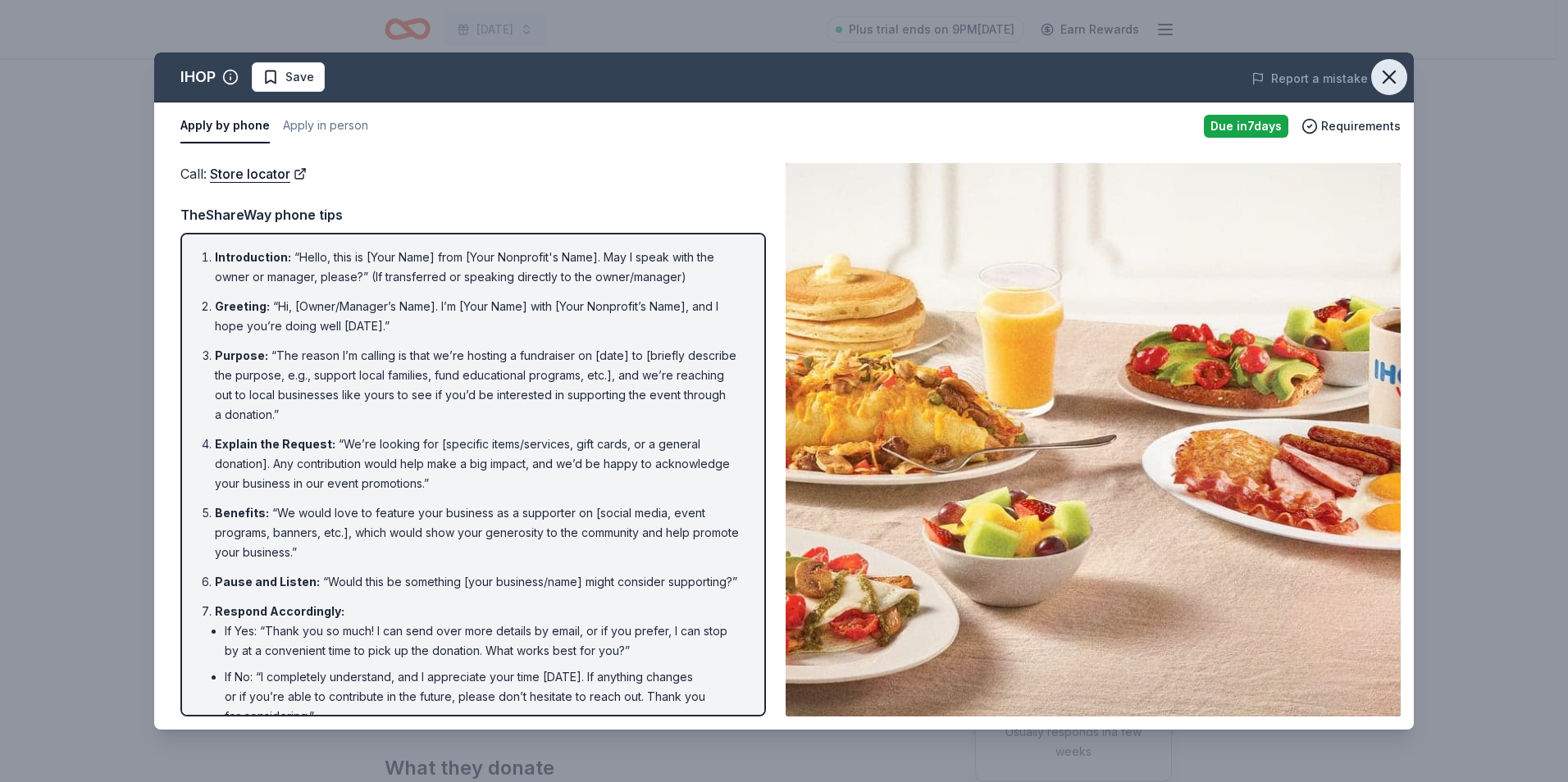
click at [1387, 78] on icon "button" at bounding box center [1388, 76] width 11 height 11
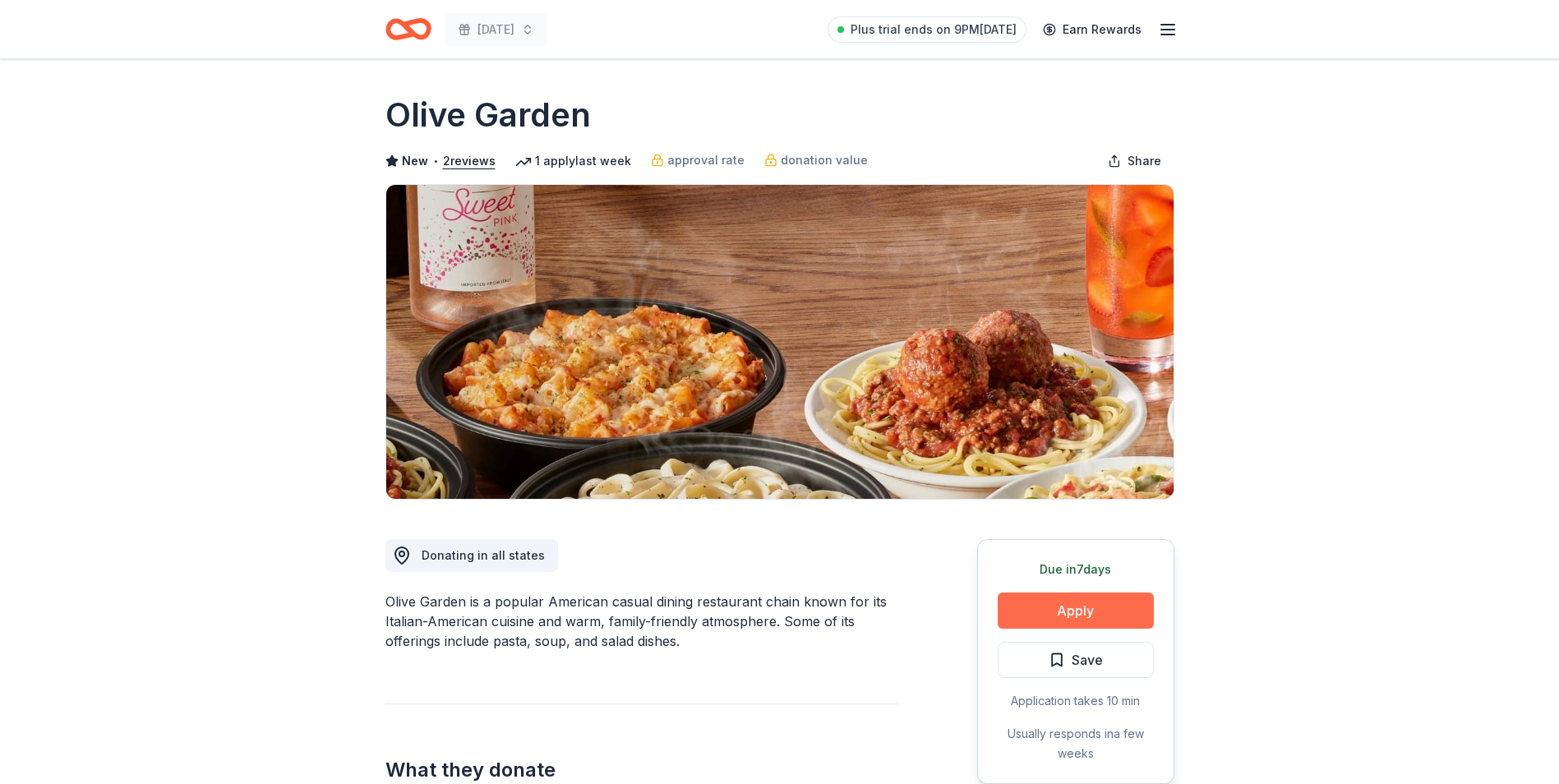
click at [1028, 612] on button "Apply" at bounding box center [1076, 610] width 156 height 36
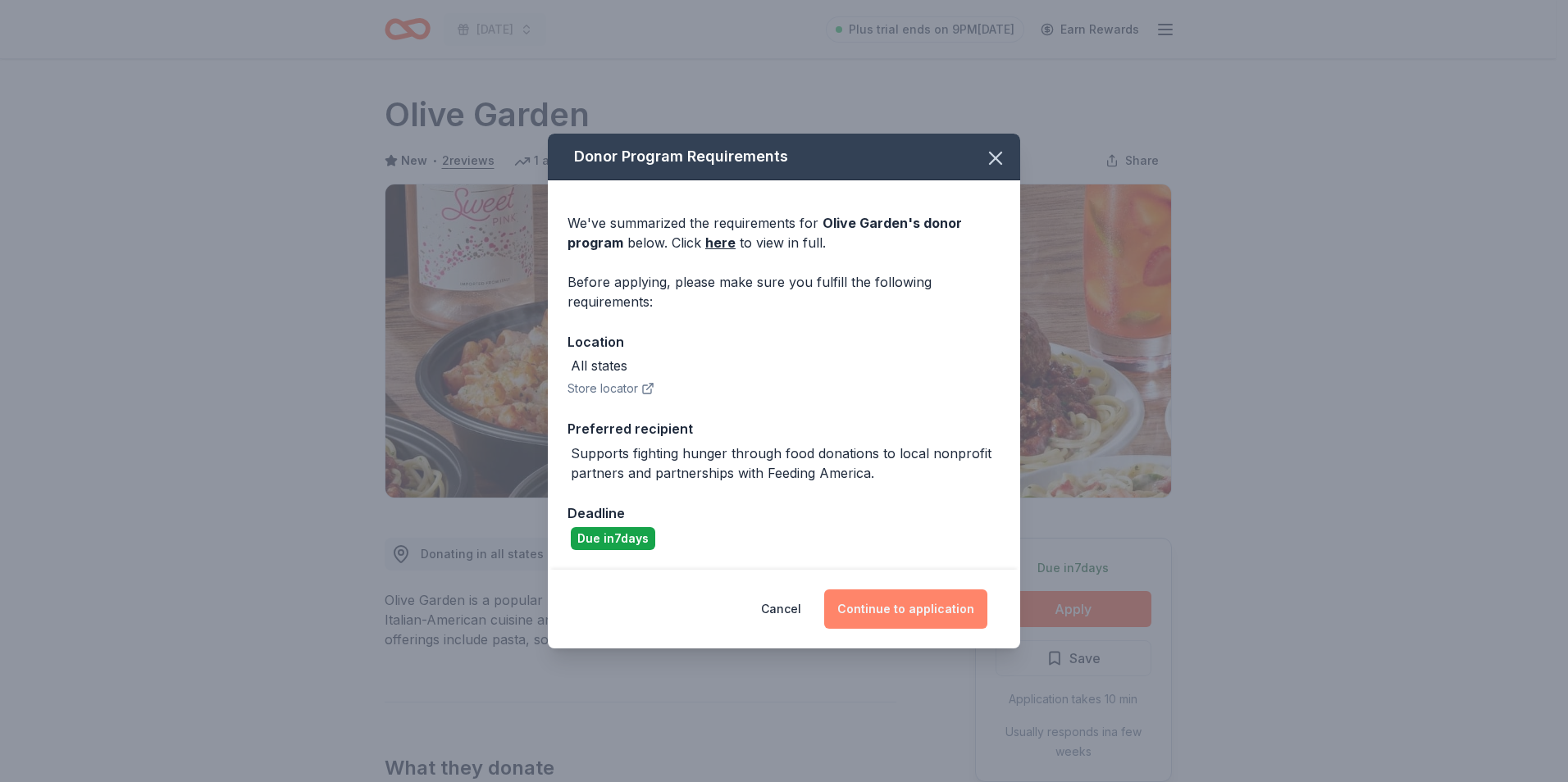
click at [913, 618] on button "Continue to application" at bounding box center [905, 609] width 163 height 40
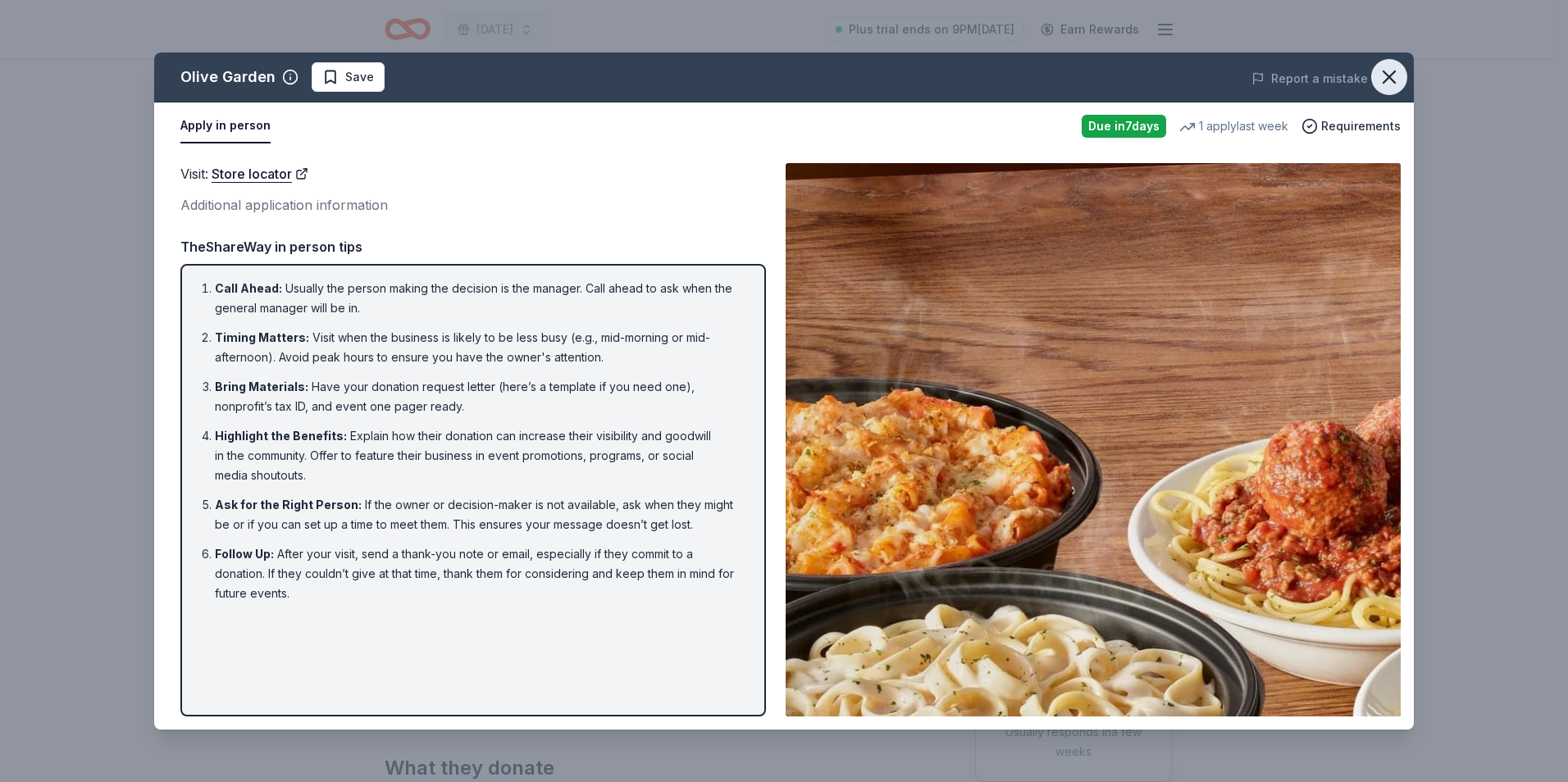
click at [1387, 77] on icon "button" at bounding box center [1388, 76] width 23 height 23
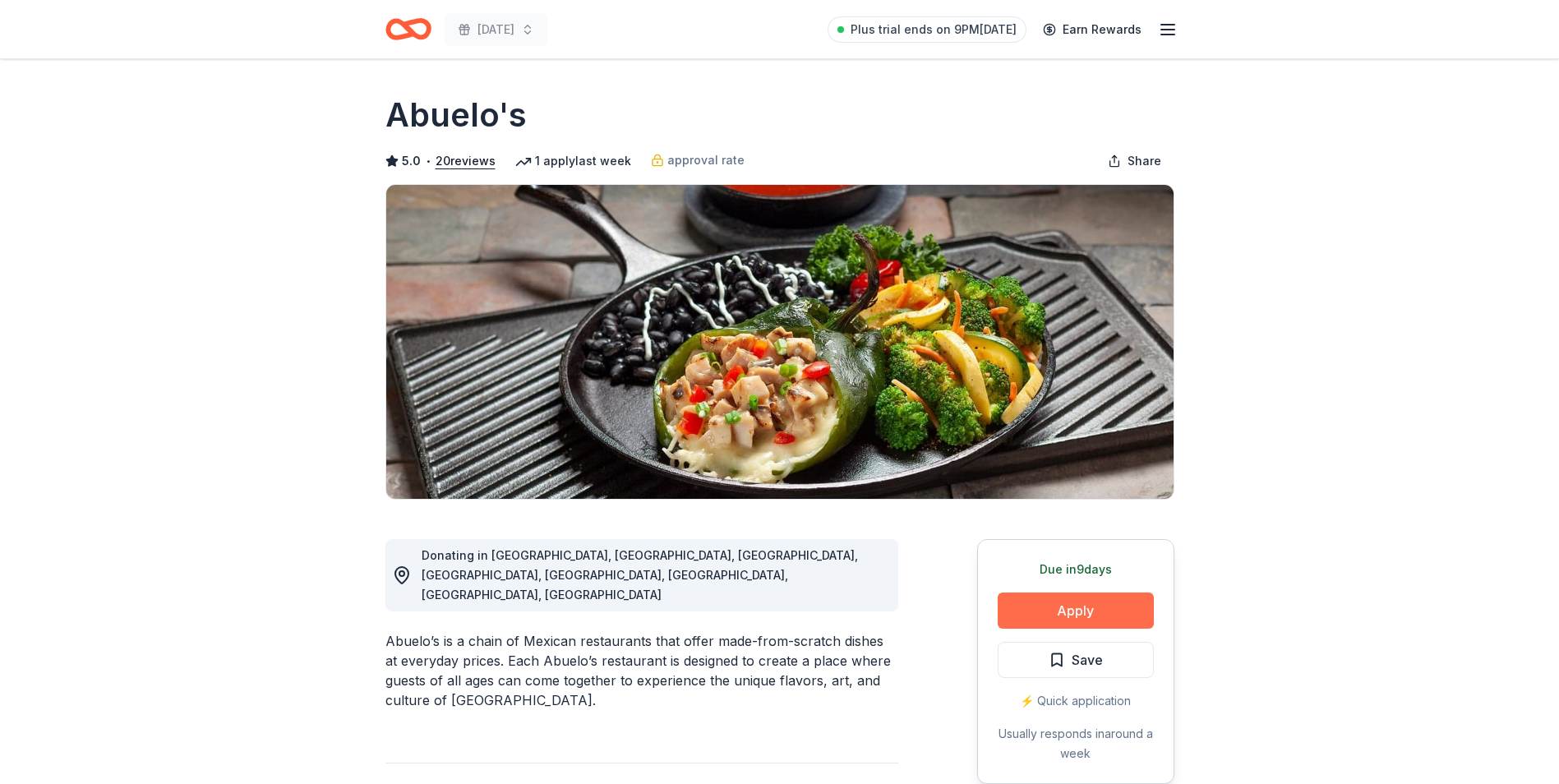
click at [1051, 617] on button "Apply" at bounding box center [1076, 610] width 156 height 36
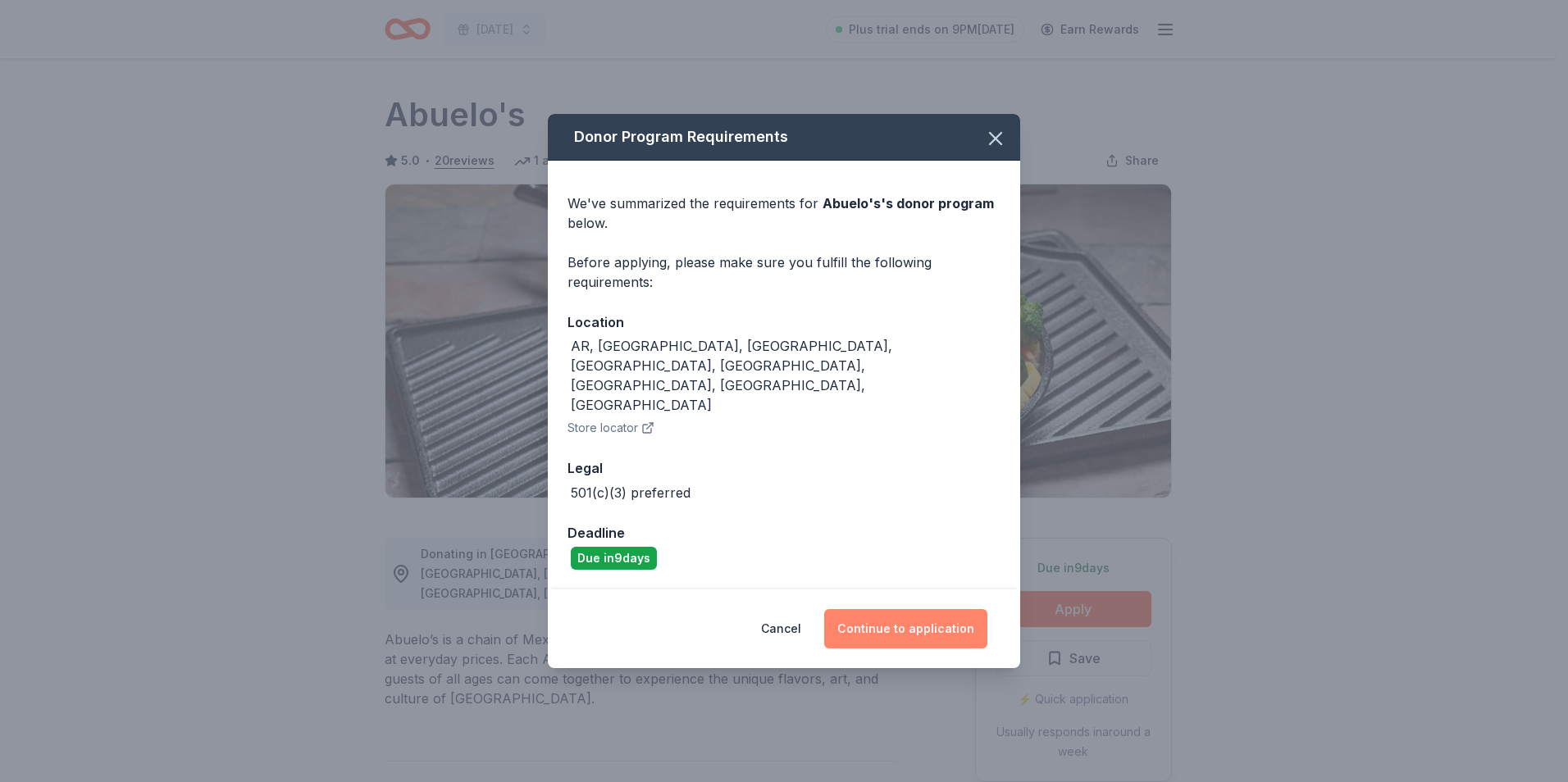
click at [861, 609] on button "Continue to application" at bounding box center [905, 628] width 163 height 40
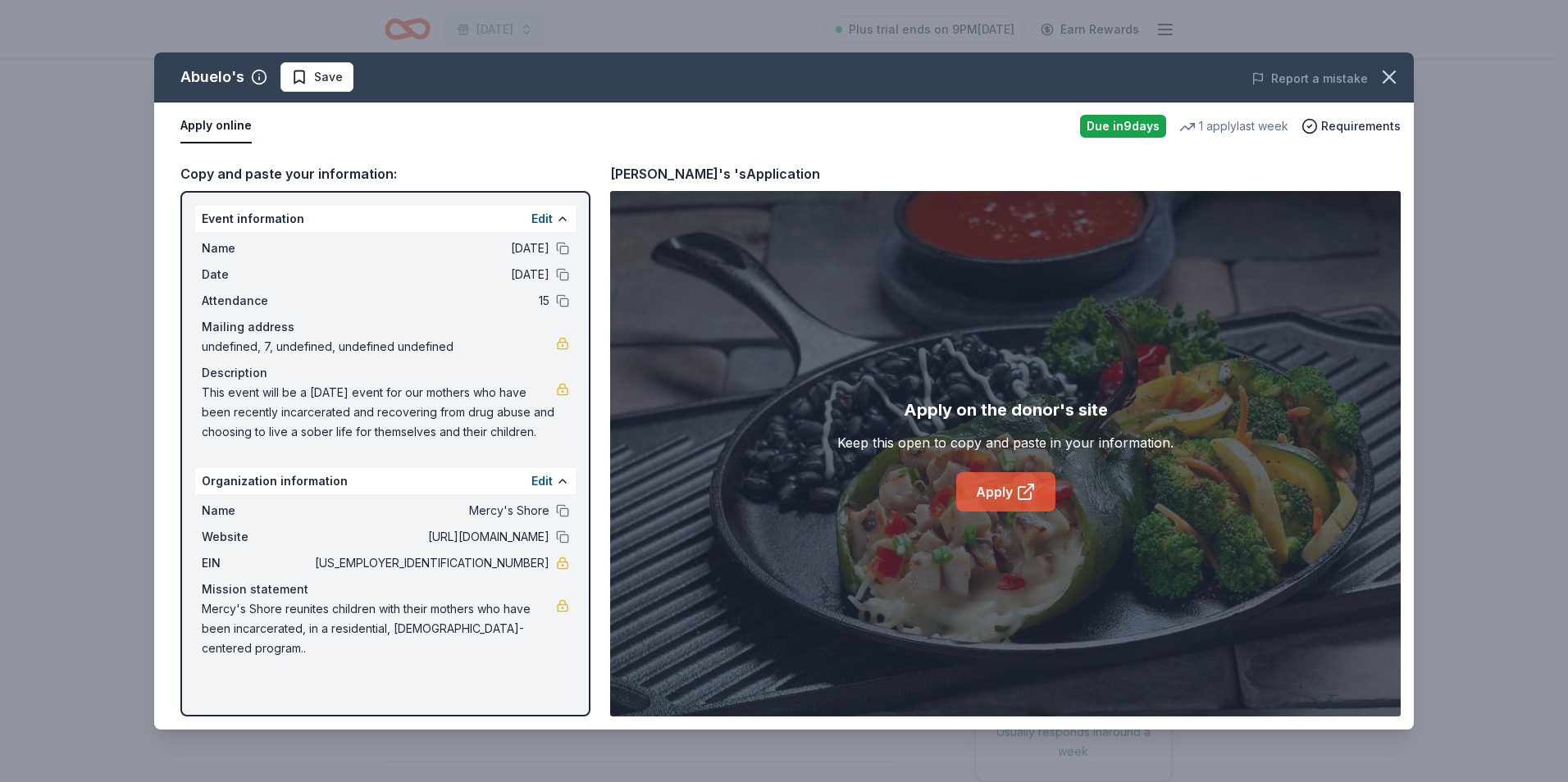
click at [1012, 493] on link "Apply" at bounding box center [1006, 492] width 99 height 40
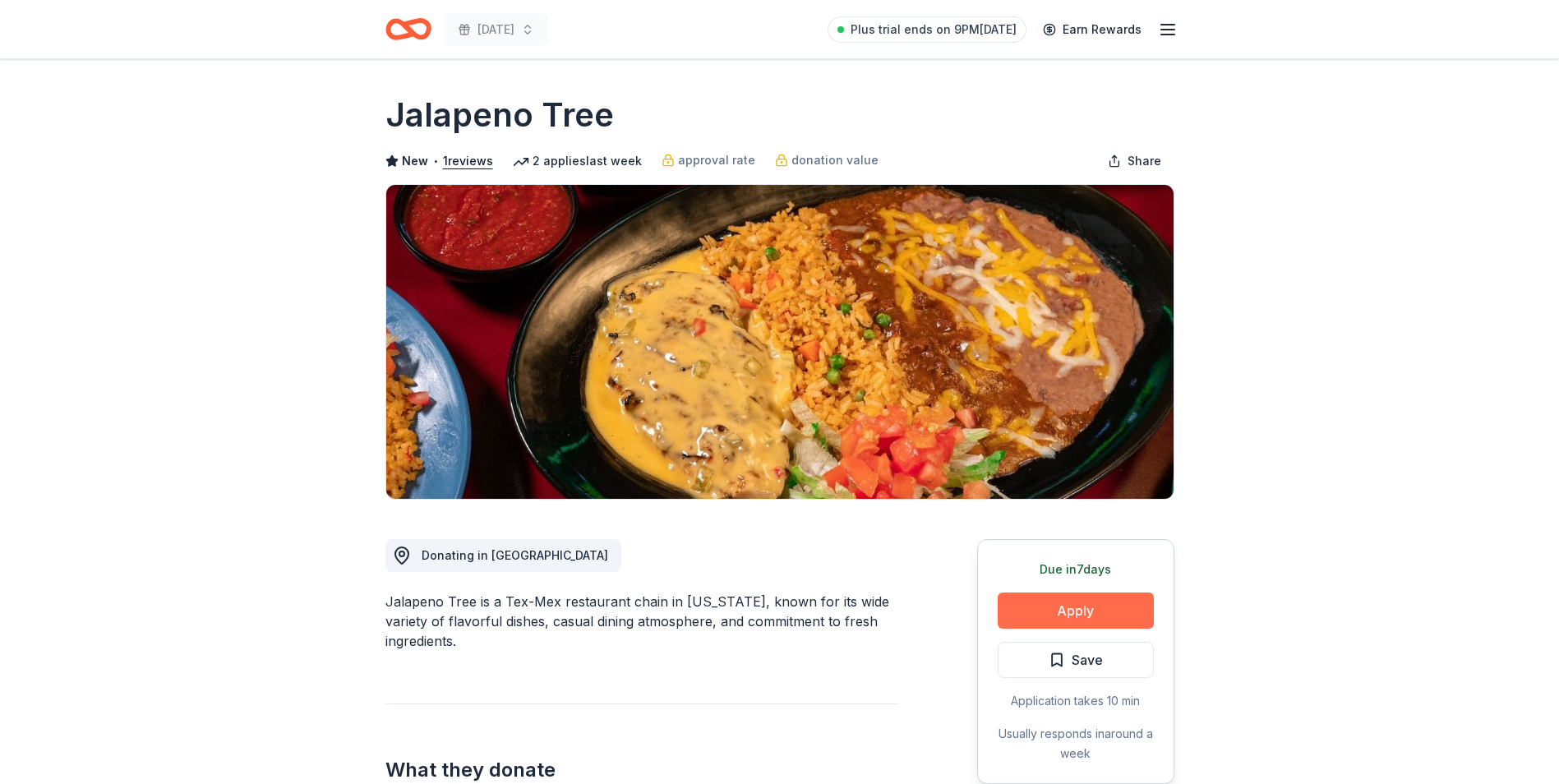
click at [1030, 603] on button "Apply" at bounding box center [1076, 610] width 156 height 36
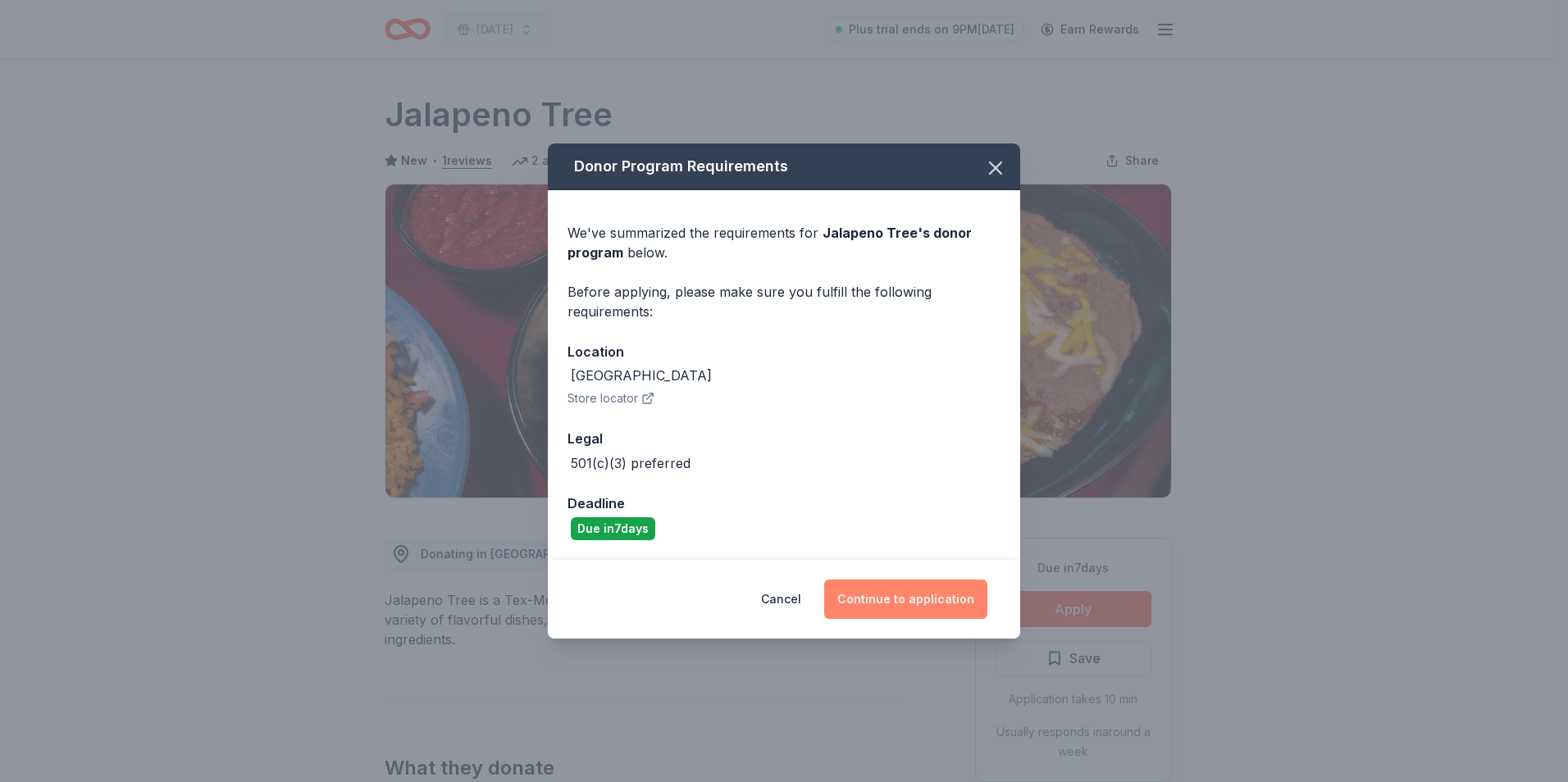
click at [945, 614] on button "Continue to application" at bounding box center [905, 599] width 163 height 40
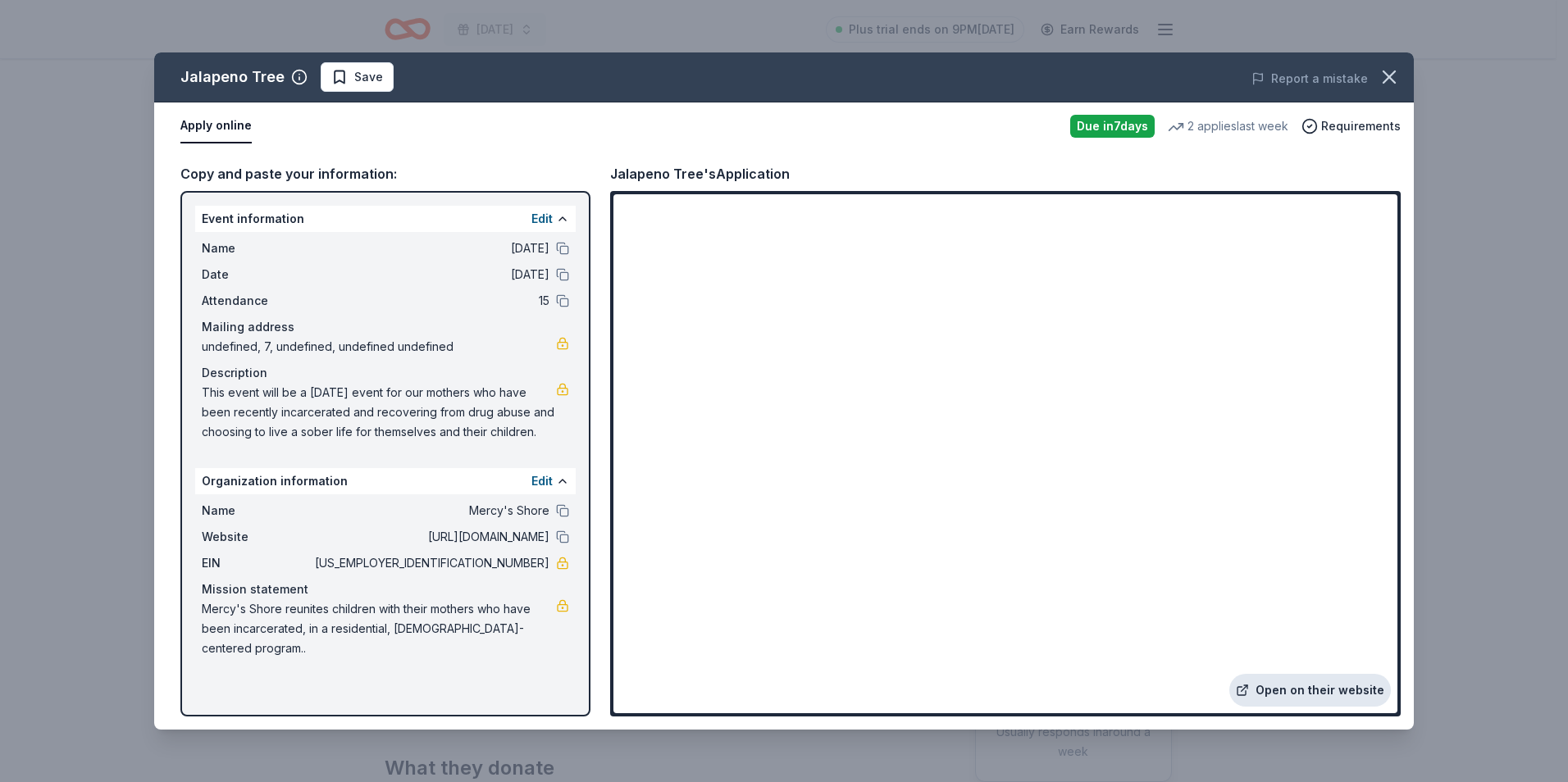
click at [1303, 690] on link "Open on their website" at bounding box center [1309, 691] width 161 height 33
